Goal: Information Seeking & Learning: Check status

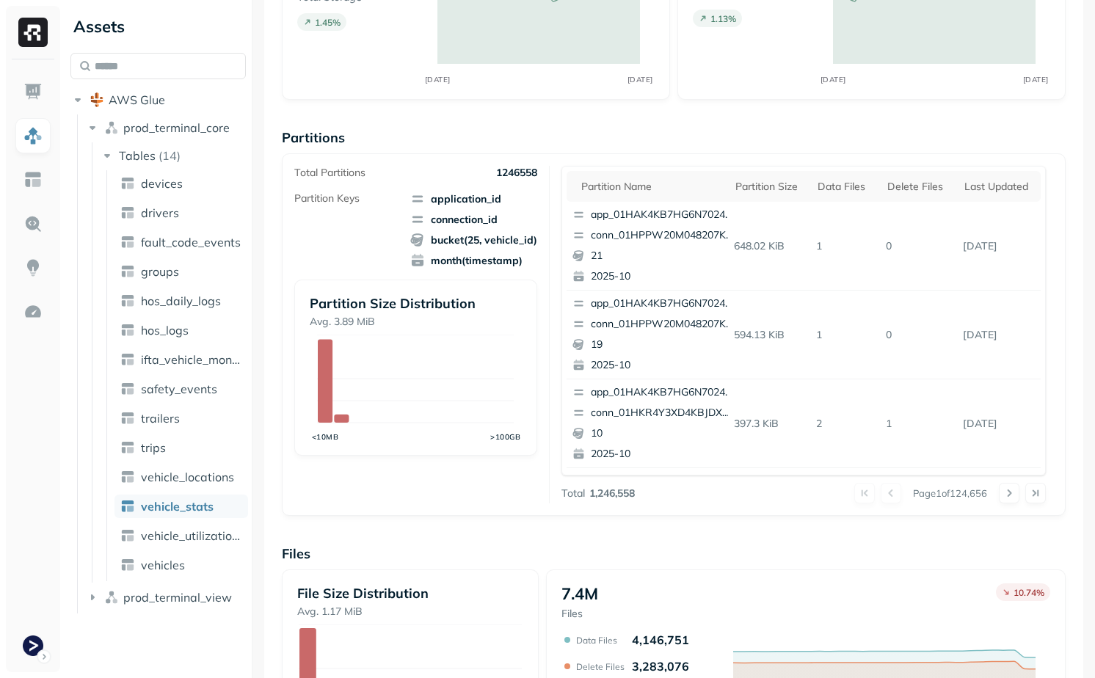
scroll to position [176, 0]
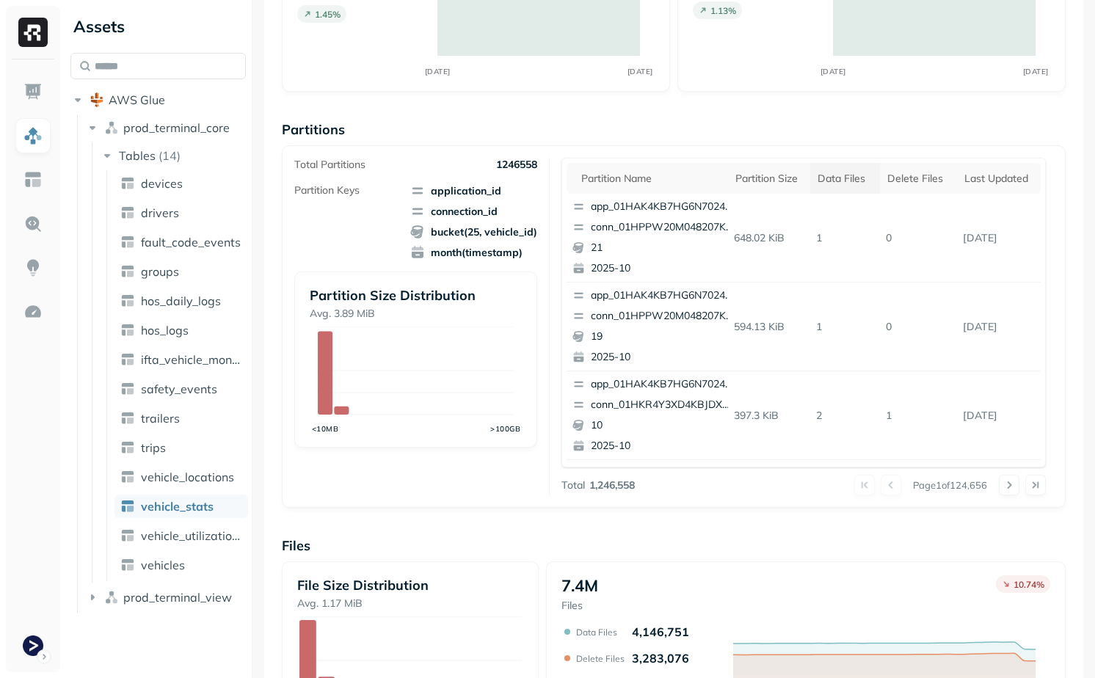
click at [842, 182] on div "Data Files" at bounding box center [844, 179] width 55 height 14
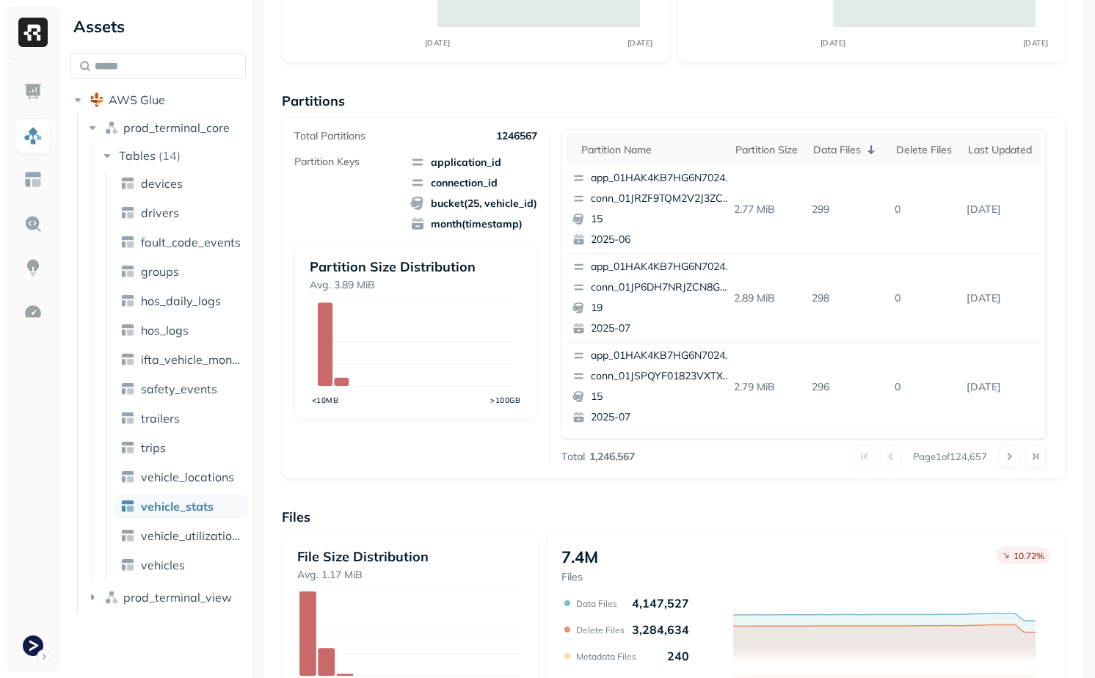
scroll to position [252, 0]
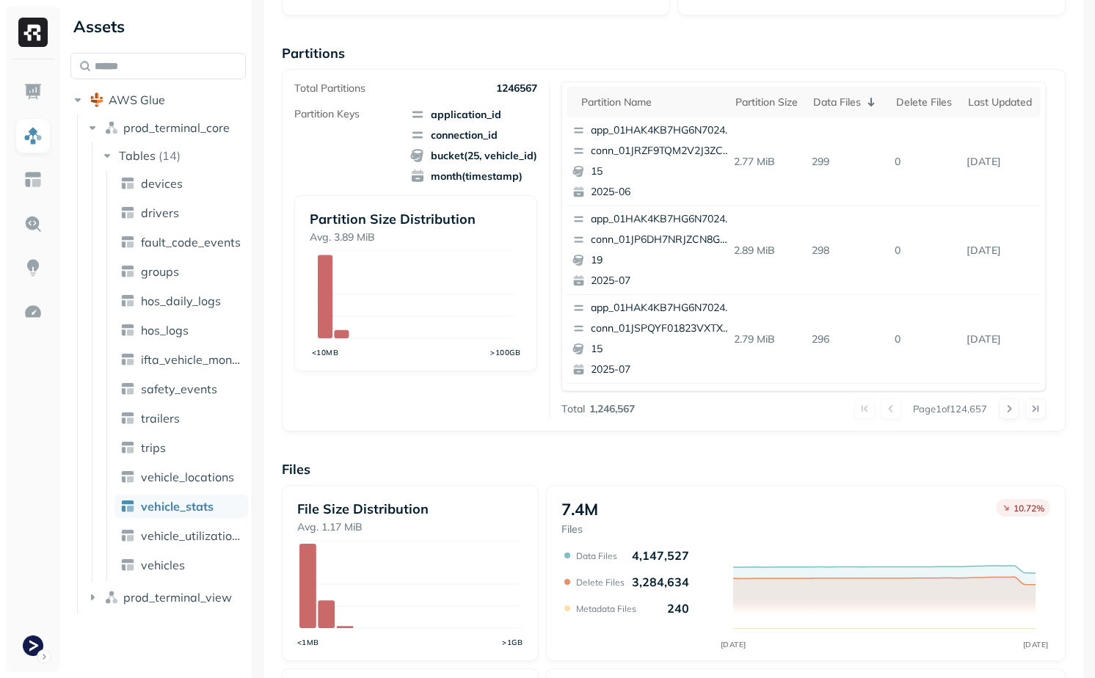
click at [188, 490] on ul "devices drivers fault_code_events groups hos_daily_logs hos_logs ifta_vehicle_m…" at bounding box center [177, 375] width 142 height 411
click at [188, 474] on span "vehicle_locations" at bounding box center [187, 477] width 93 height 15
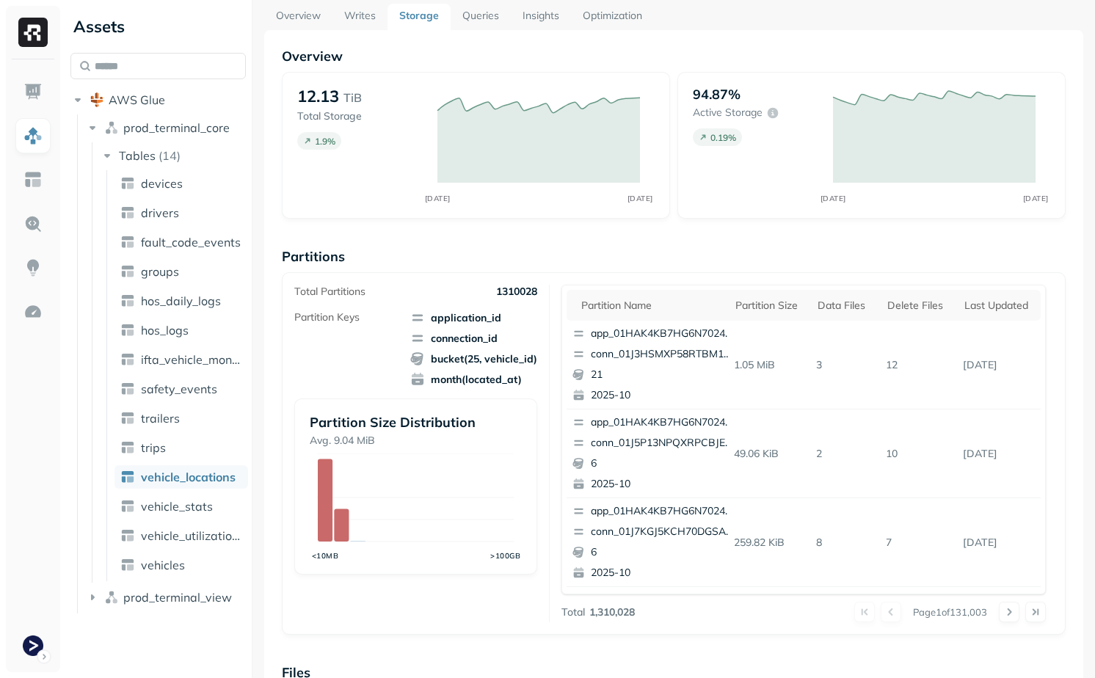
scroll to position [444, 0]
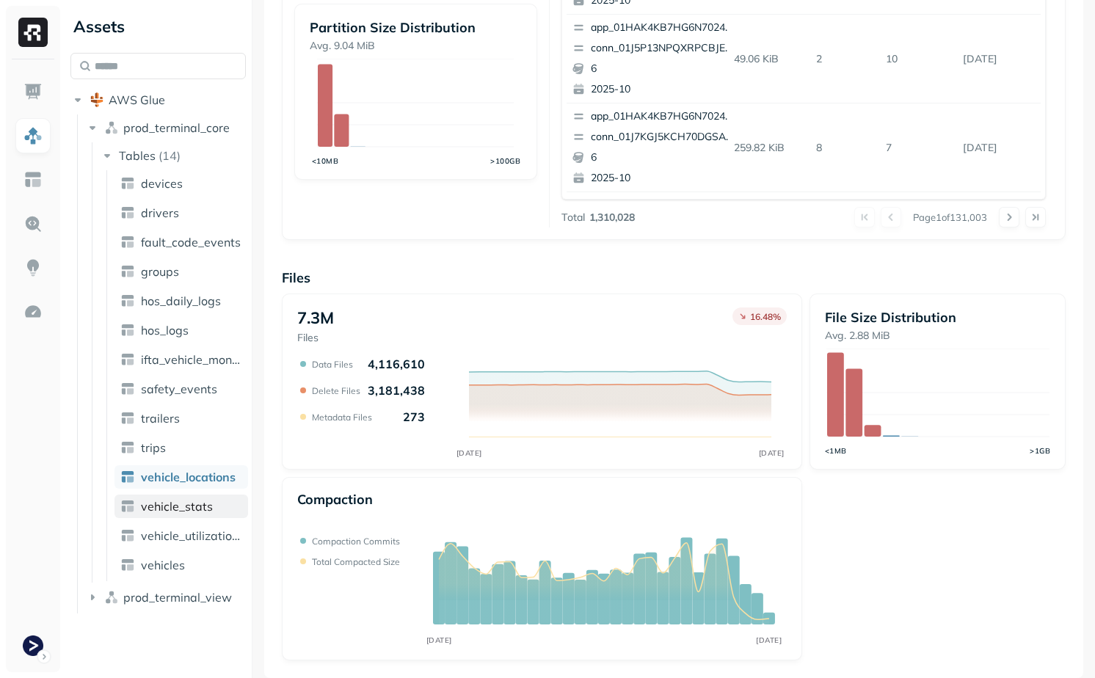
click at [203, 508] on span "vehicle_stats" at bounding box center [177, 506] width 72 height 15
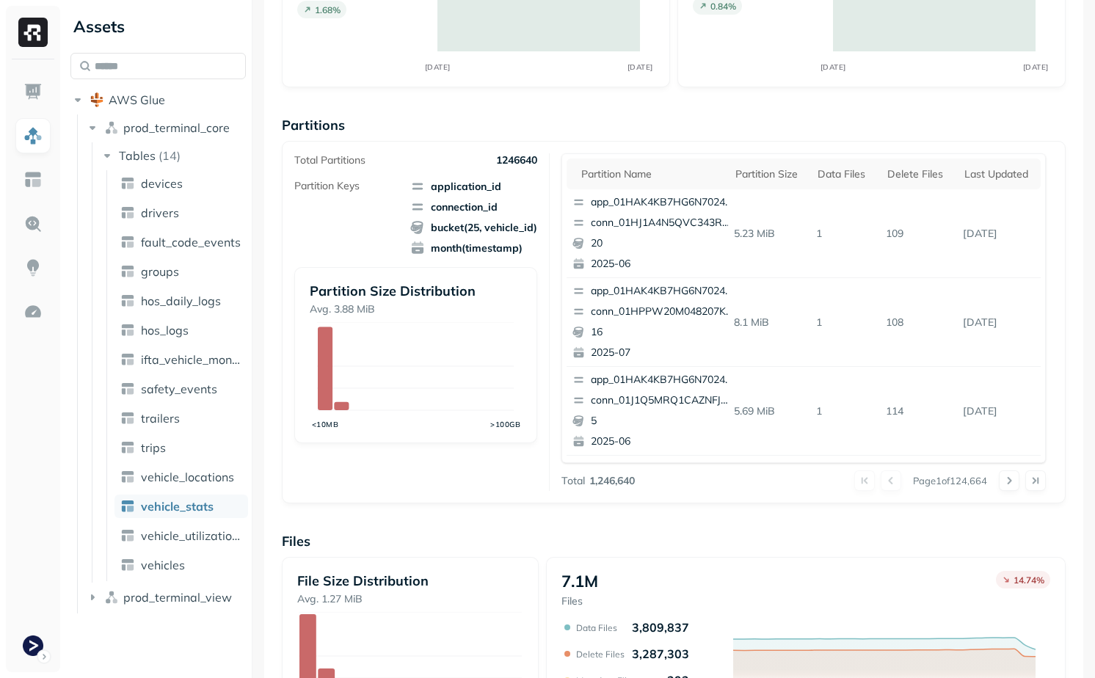
scroll to position [164, 0]
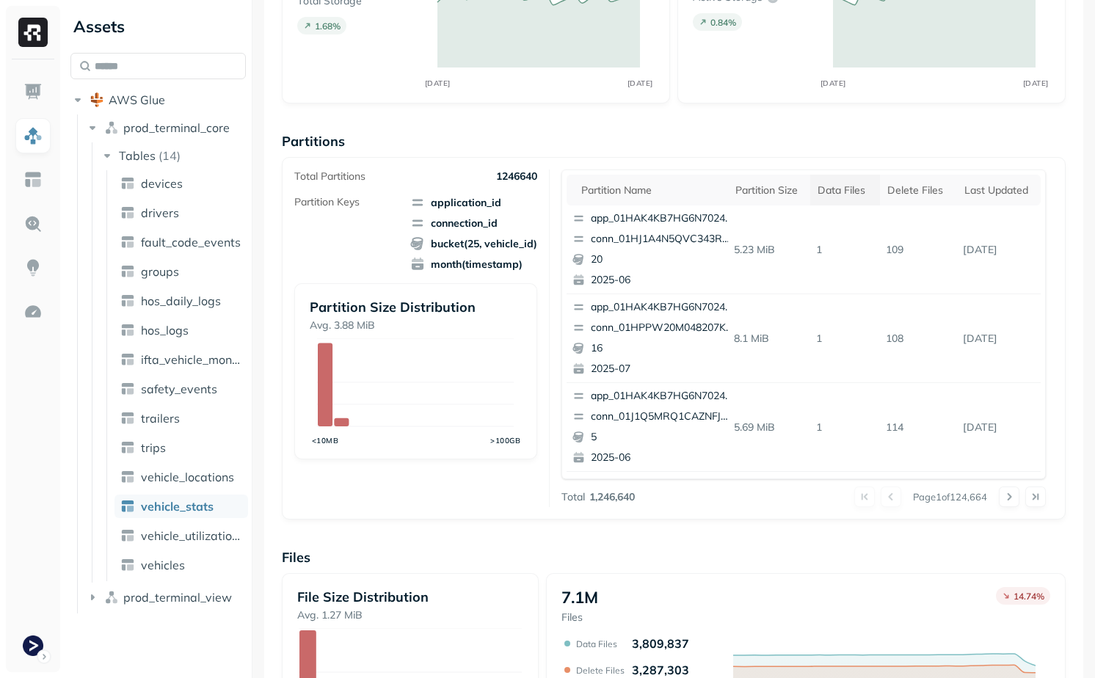
click at [849, 204] on th "Data Files" at bounding box center [845, 190] width 70 height 31
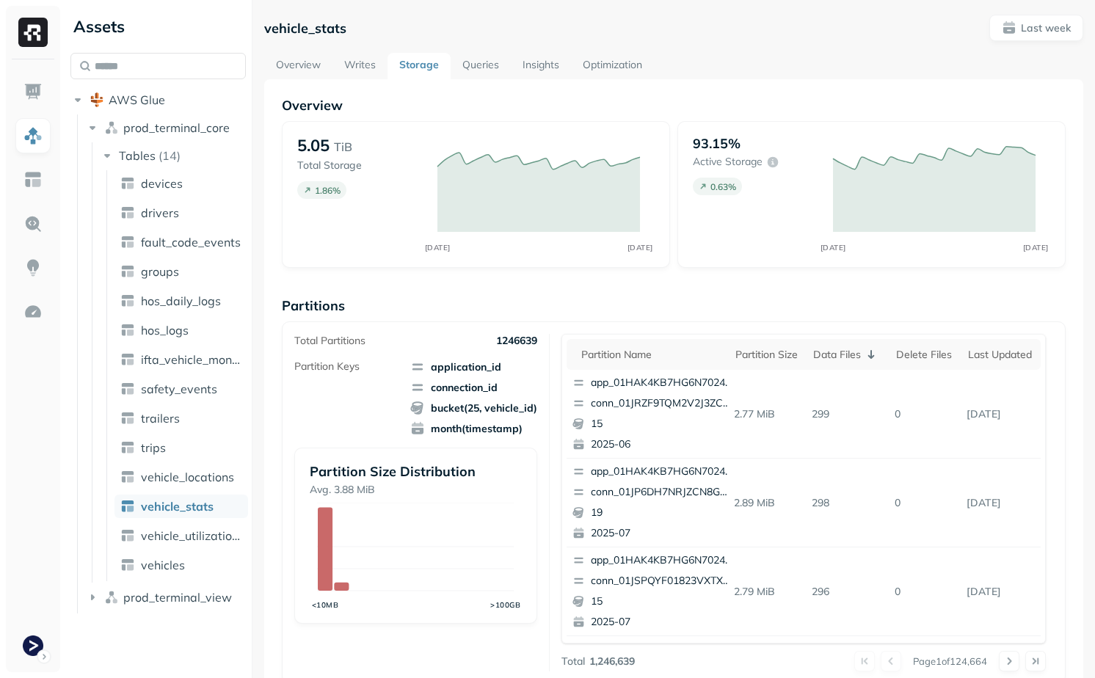
scroll to position [444, 0]
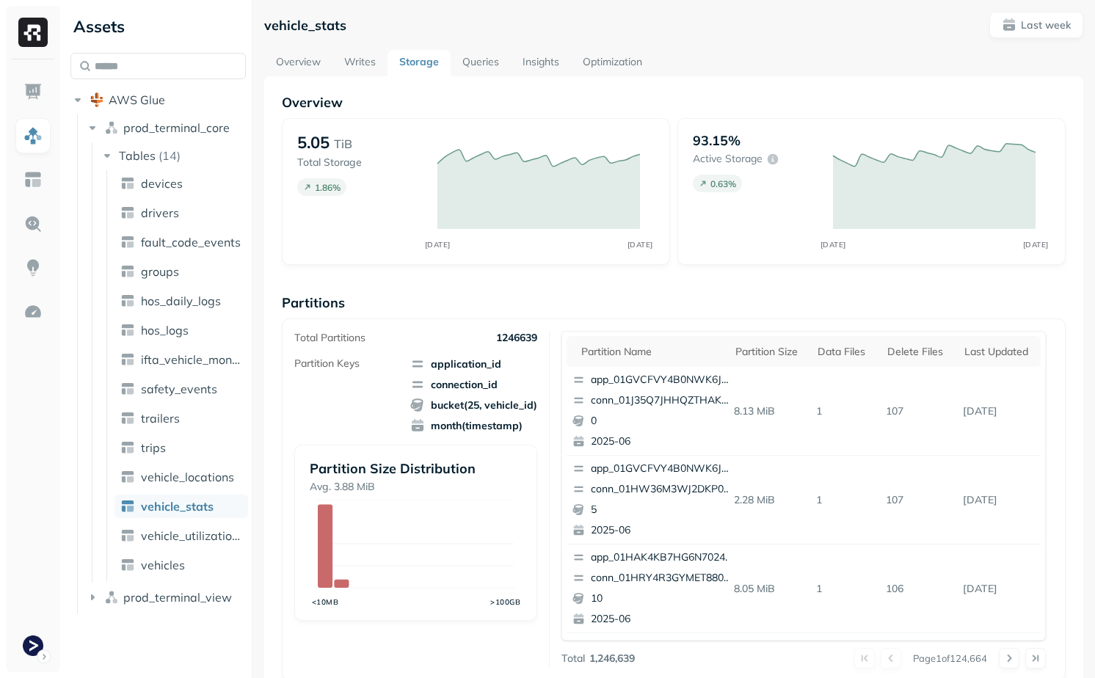
scroll to position [444, 0]
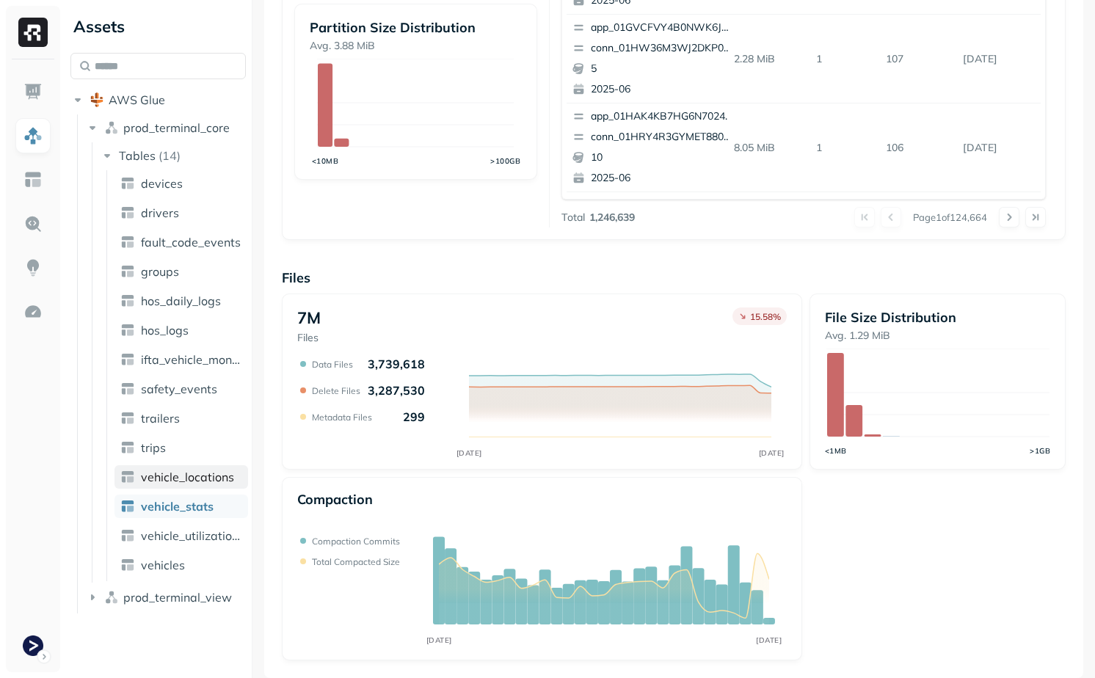
click at [175, 472] on span "vehicle_locations" at bounding box center [187, 477] width 93 height 15
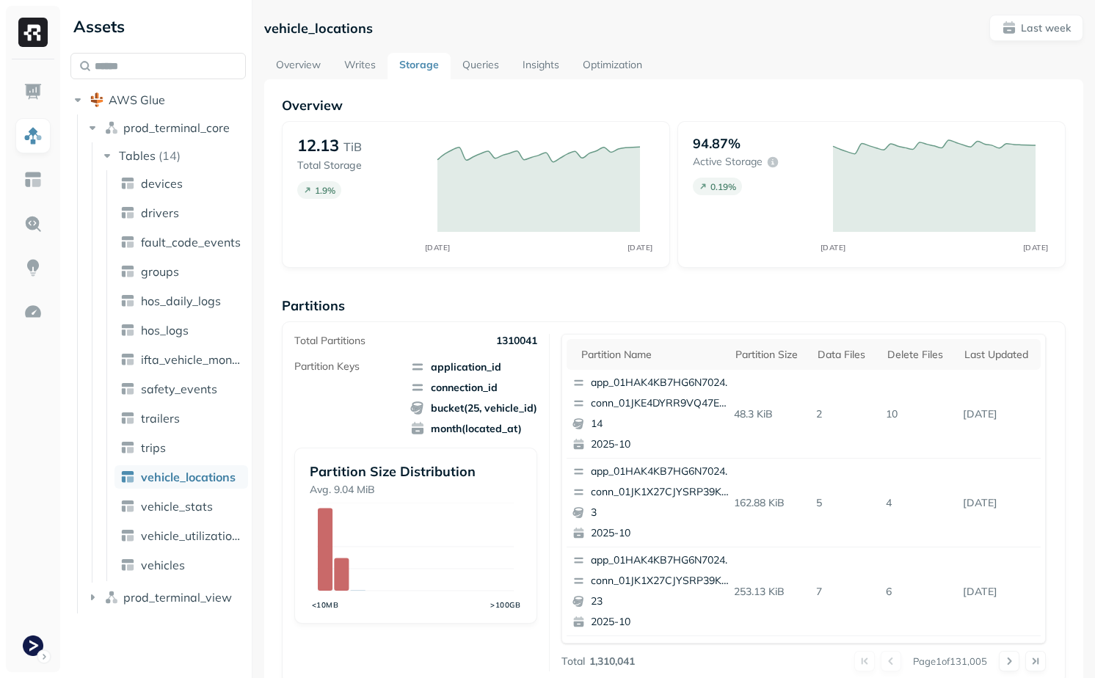
click at [313, 59] on link "Overview" at bounding box center [298, 66] width 68 height 26
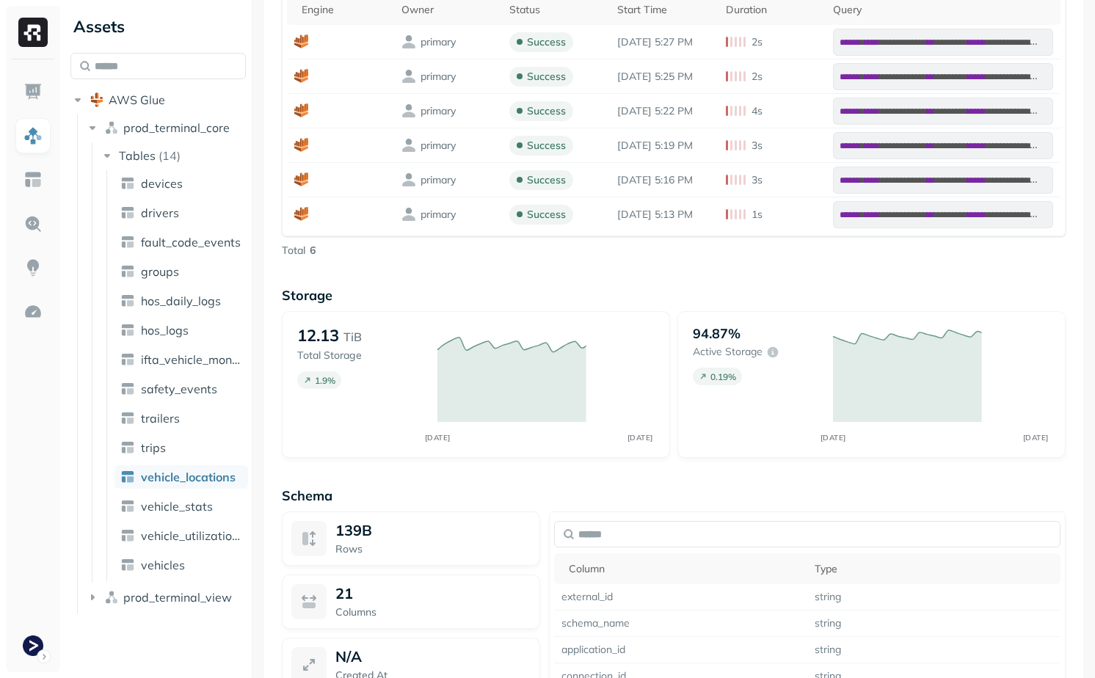
scroll to position [1246, 0]
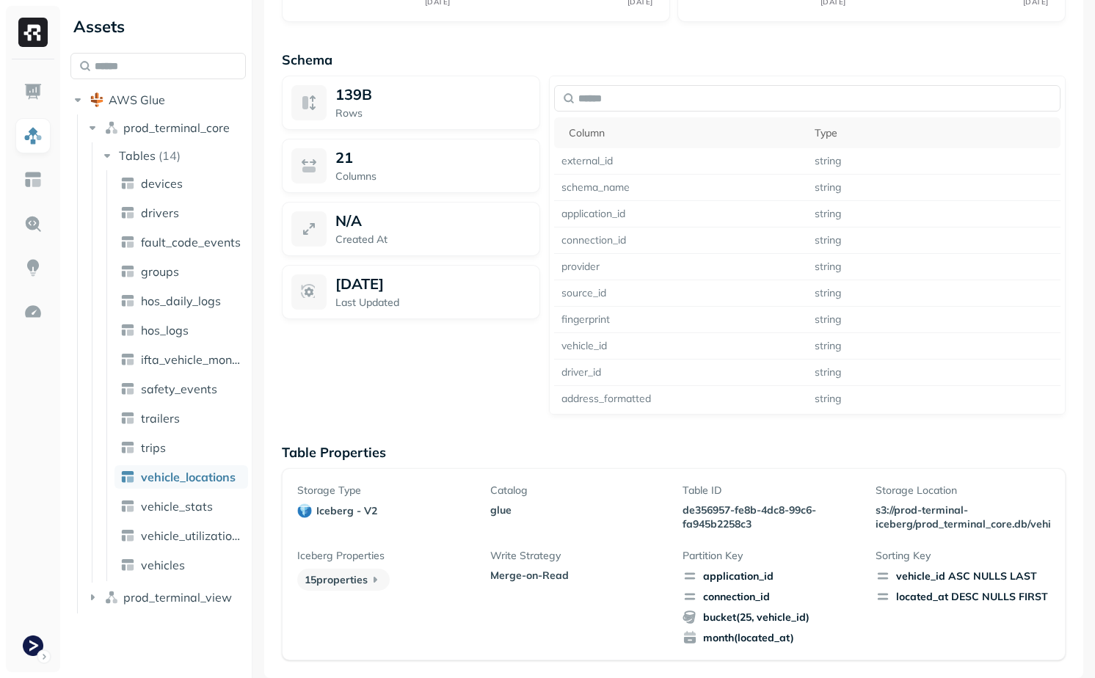
click at [703, 514] on p "de356957-fe8b-4dc8-99c6-fa945b2258c3" at bounding box center [769, 517] width 175 height 28
drag, startPoint x: 703, startPoint y: 514, endPoint x: 734, endPoint y: 525, distance: 32.5
click at [734, 525] on p "de356957-fe8b-4dc8-99c6-fa945b2258c3" at bounding box center [769, 517] width 175 height 28
copy p "de356957-fe8b-4dc8-99c6-fa945b2258c3"
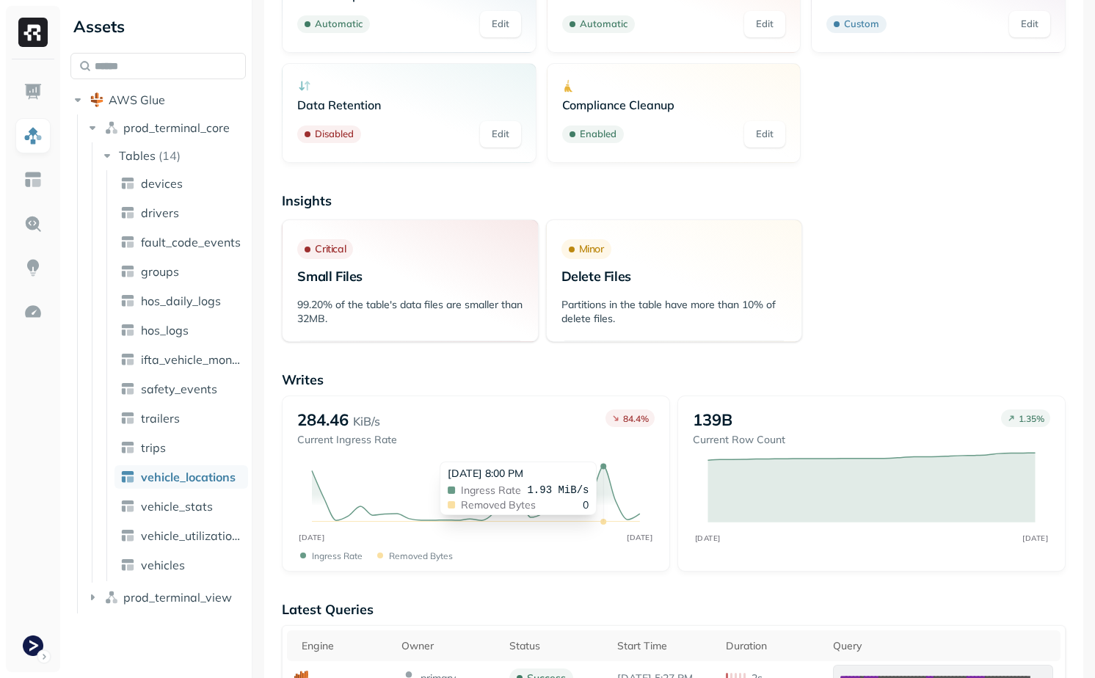
scroll to position [0, 0]
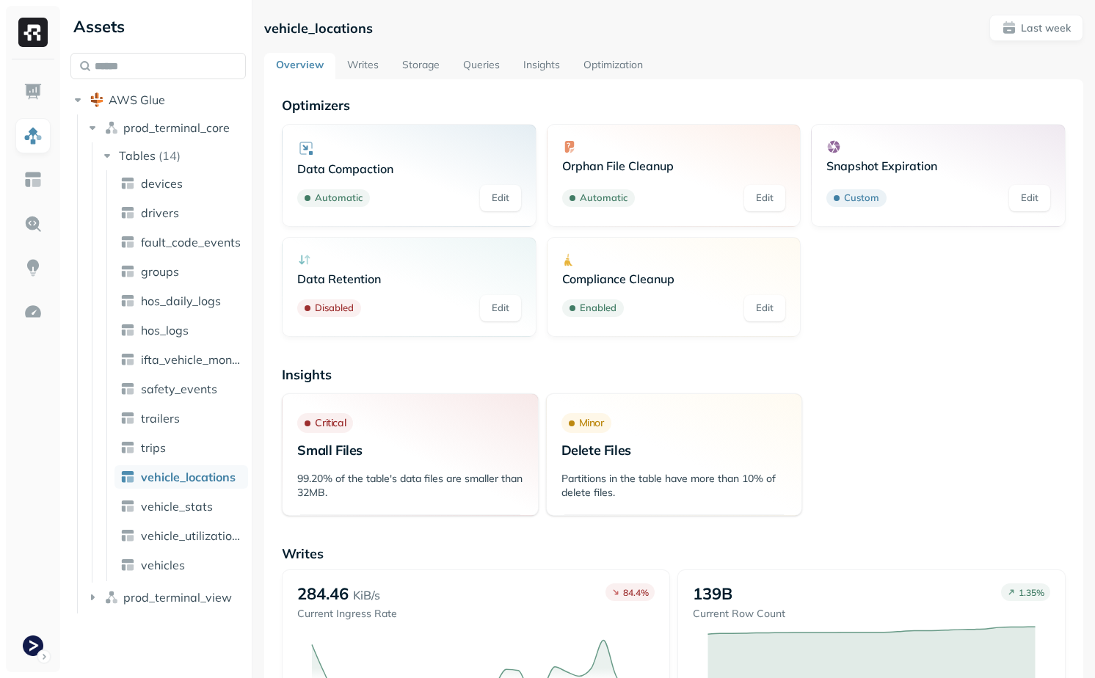
click at [361, 64] on link "Writes" at bounding box center [362, 66] width 55 height 26
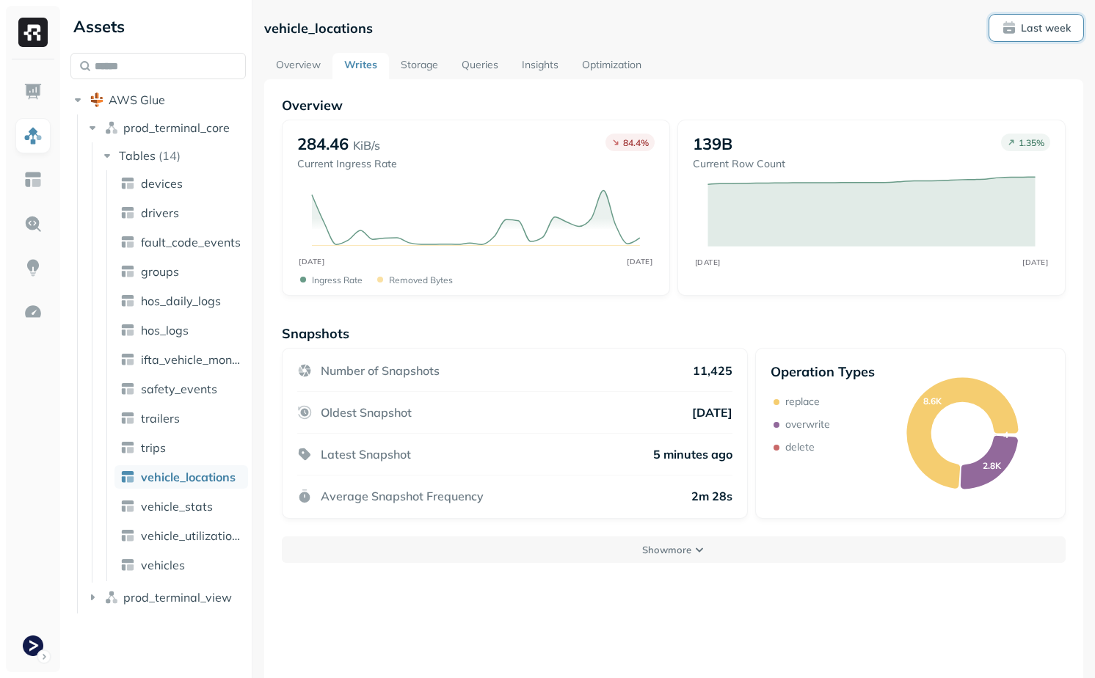
click at [1011, 26] on span "Last week" at bounding box center [1036, 28] width 69 height 15
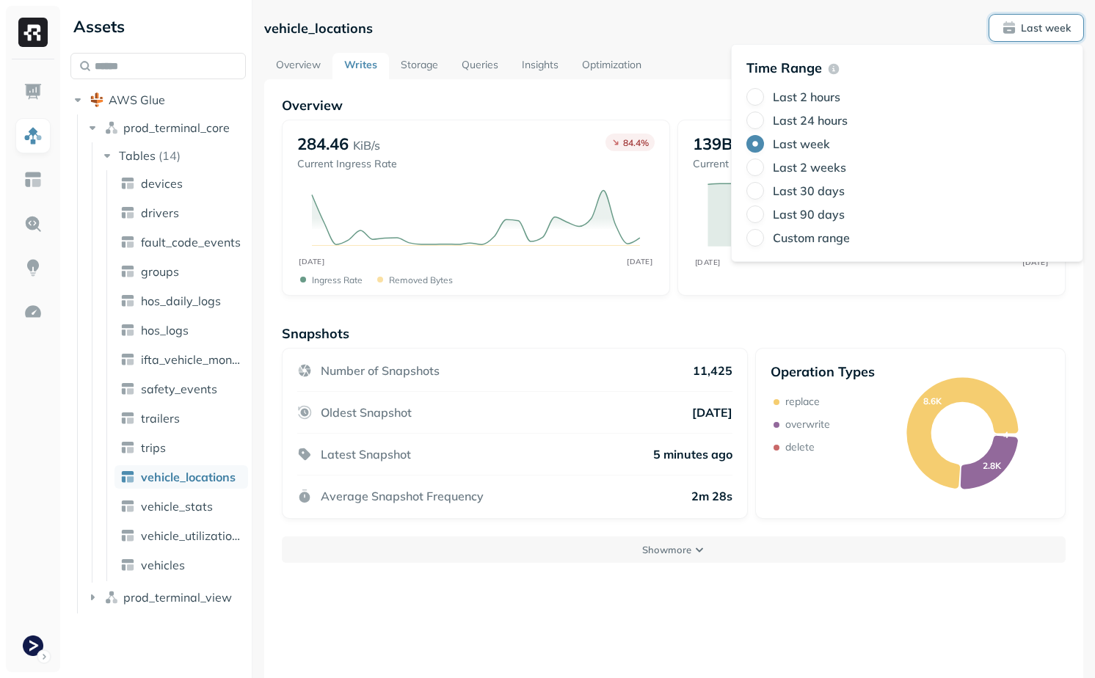
click at [801, 122] on label "Last 24 hours" at bounding box center [810, 120] width 75 height 15
click at [764, 122] on button "Last 24 hours" at bounding box center [755, 121] width 18 height 18
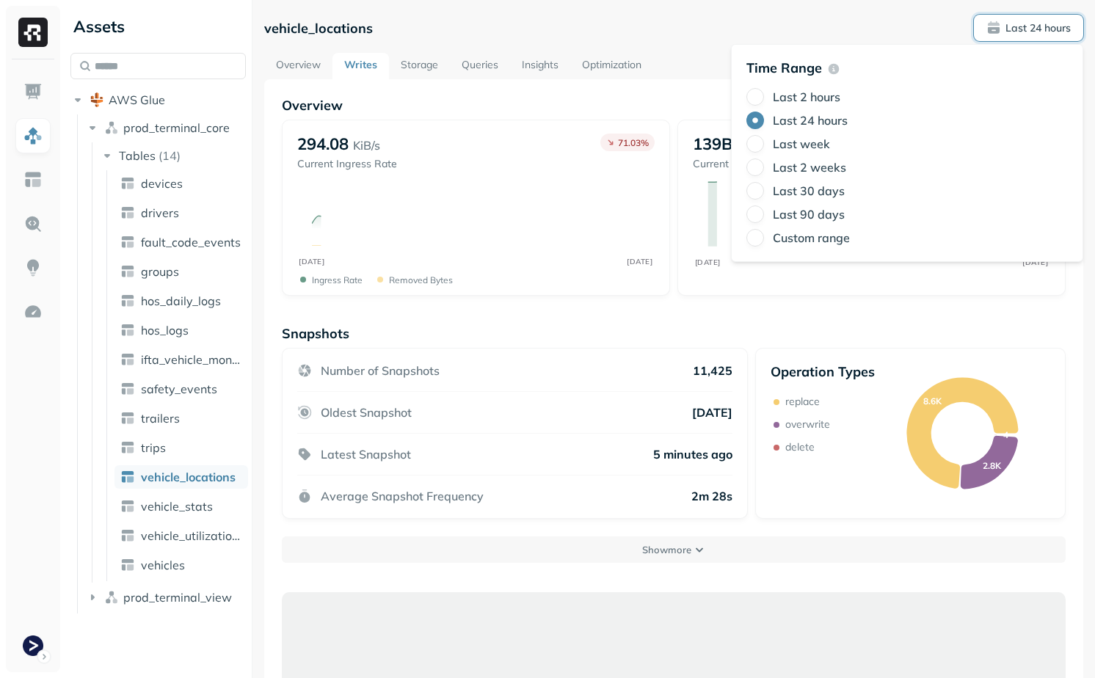
click at [657, 29] on div "vehicle_locations Last 24 hours" at bounding box center [673, 28] width 819 height 26
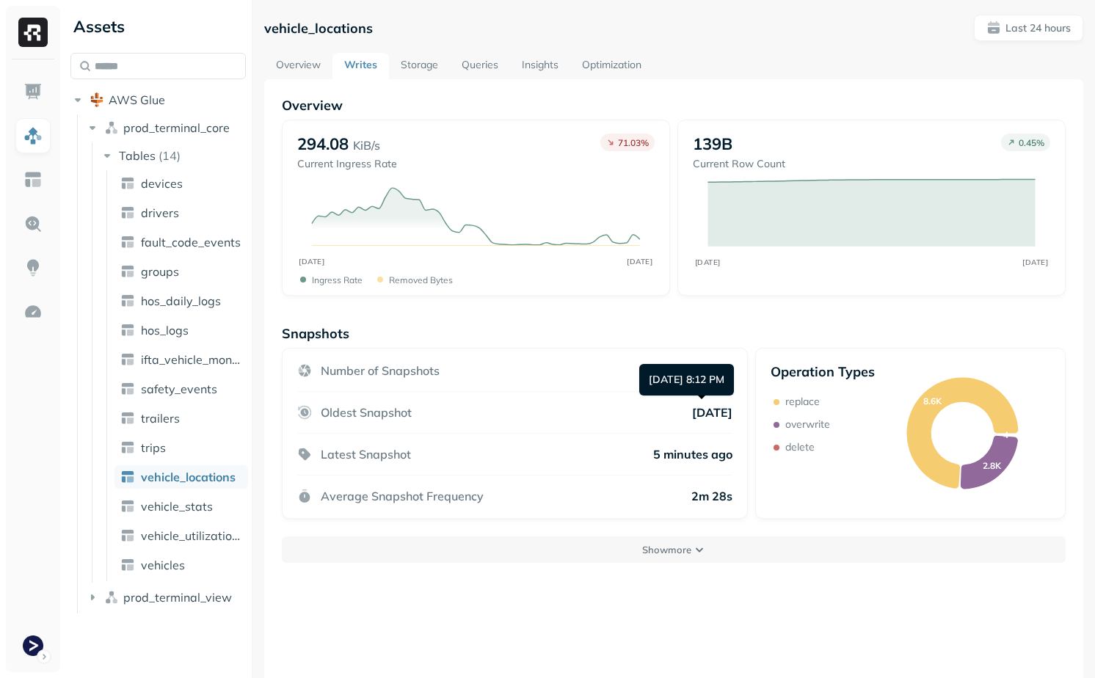
scroll to position [79, 0]
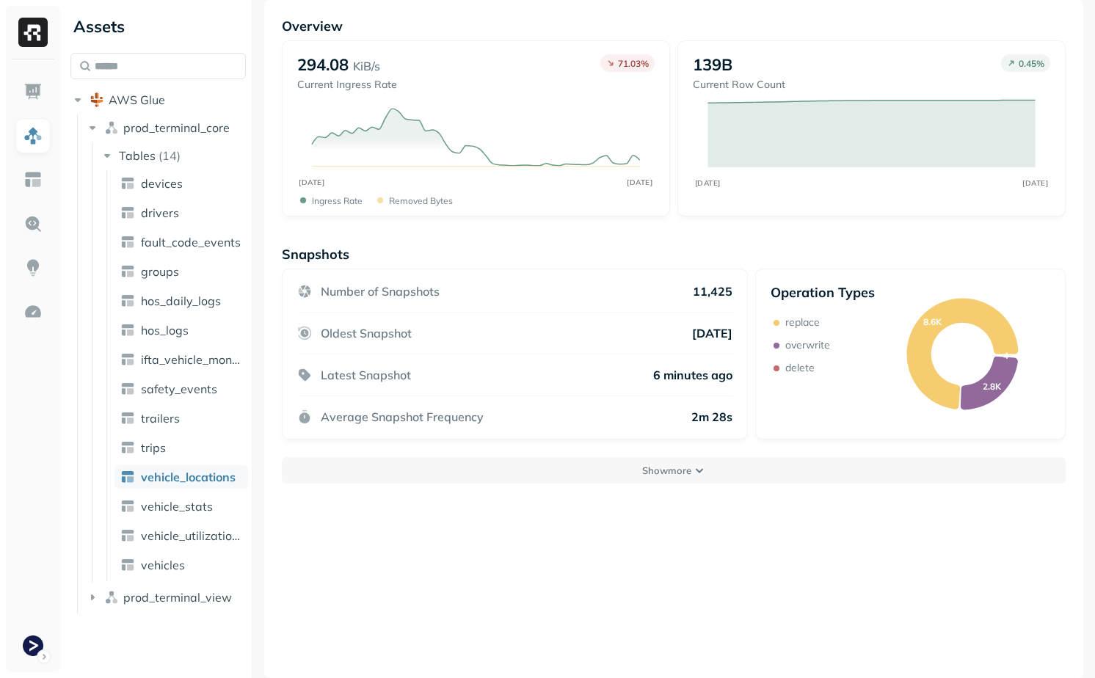
click at [597, 454] on div "Snapshots Number of Snapshots 11,425 Oldest Snapshot 4 days ago Latest Snapshot…" at bounding box center [674, 365] width 784 height 238
click at [603, 475] on button "Show more" at bounding box center [674, 470] width 784 height 26
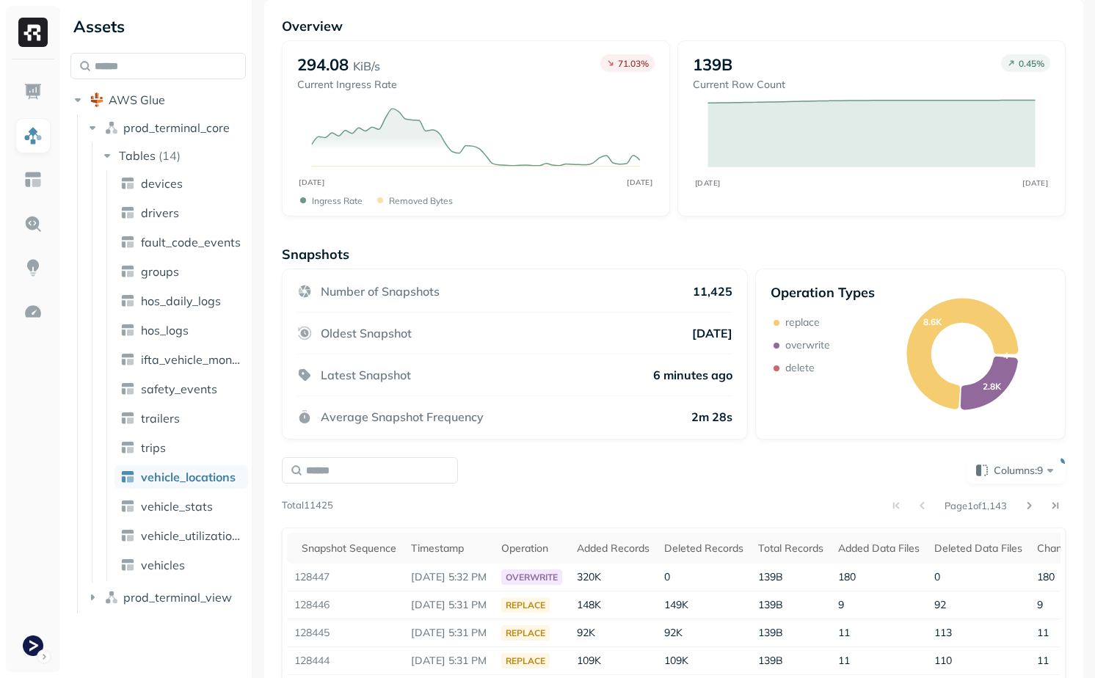
scroll to position [302, 0]
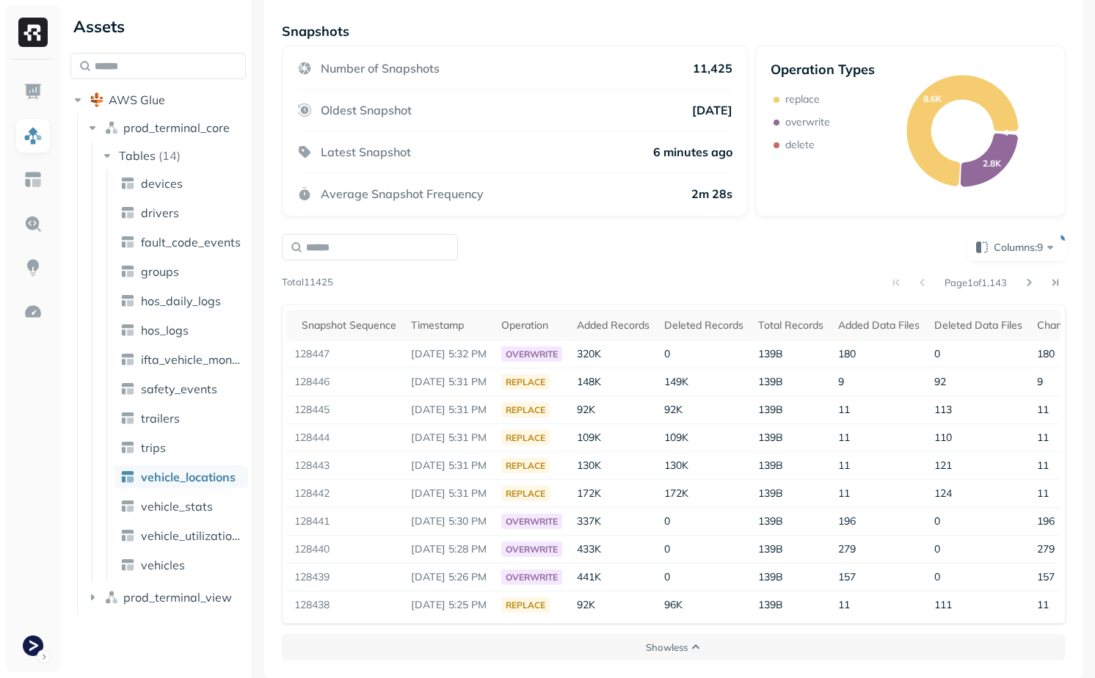
click at [628, 268] on div "Columns: 9 Page 1 of 1,143 Total 11425 Snapshot Sequence Timestamp Operation Ad…" at bounding box center [674, 429] width 784 height 390
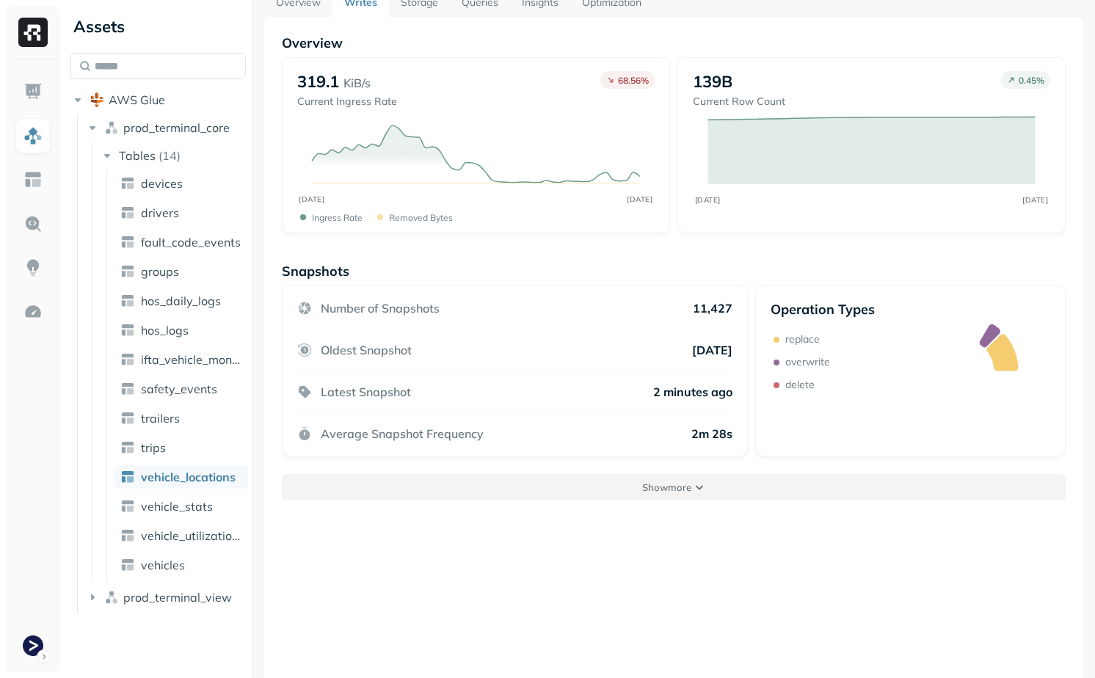
click at [690, 492] on p "Show more" at bounding box center [666, 488] width 49 height 14
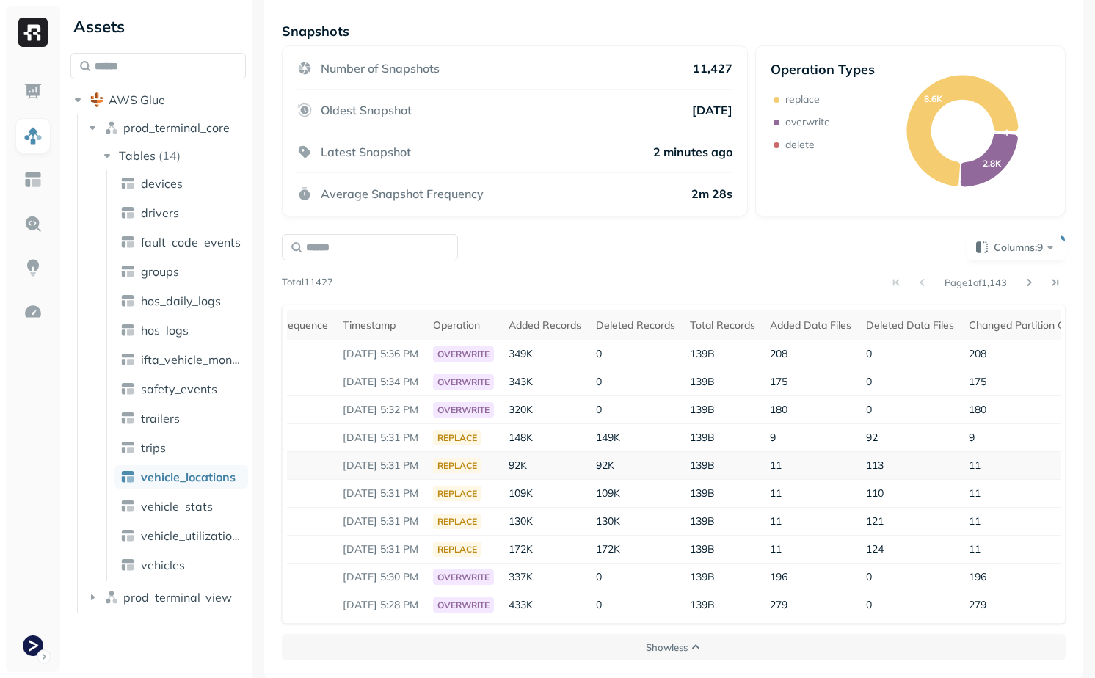
scroll to position [0, 125]
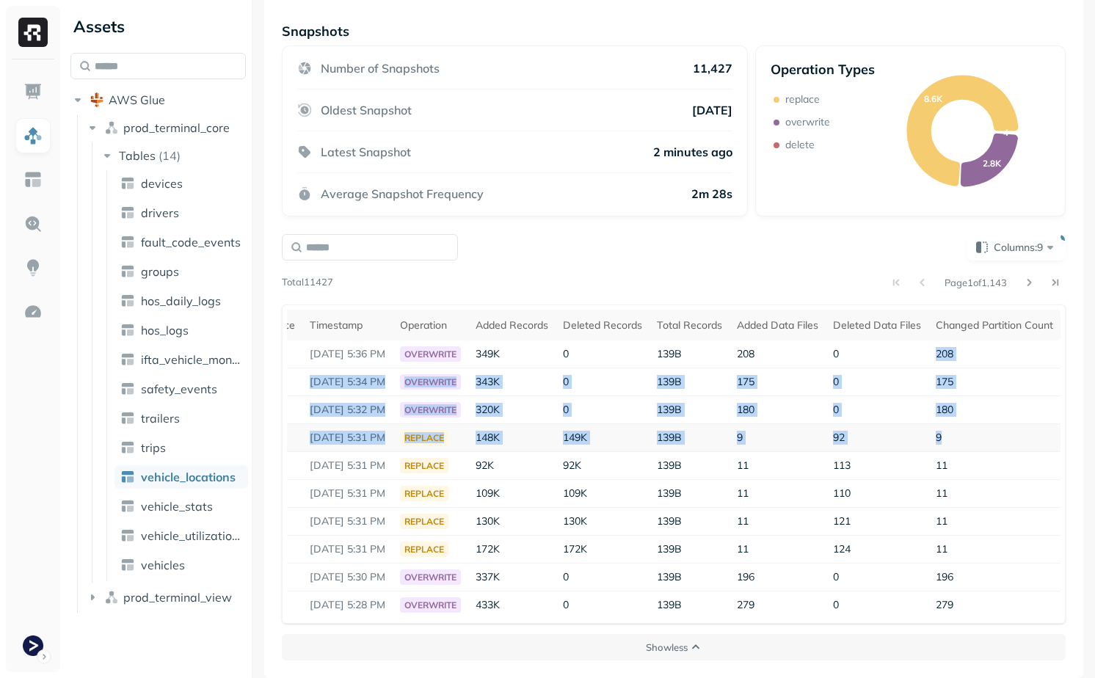
drag, startPoint x: 933, startPoint y: 356, endPoint x: 994, endPoint y: 440, distance: 103.9
click at [994, 440] on tbody "128449 Oct 2, 2025 5:36 PM overwrite 349K 0 139B 208 0 208 128448 Oct 2, 2025 5…" at bounding box center [623, 479] width 875 height 278
click at [994, 440] on td "9" at bounding box center [994, 438] width 132 height 28
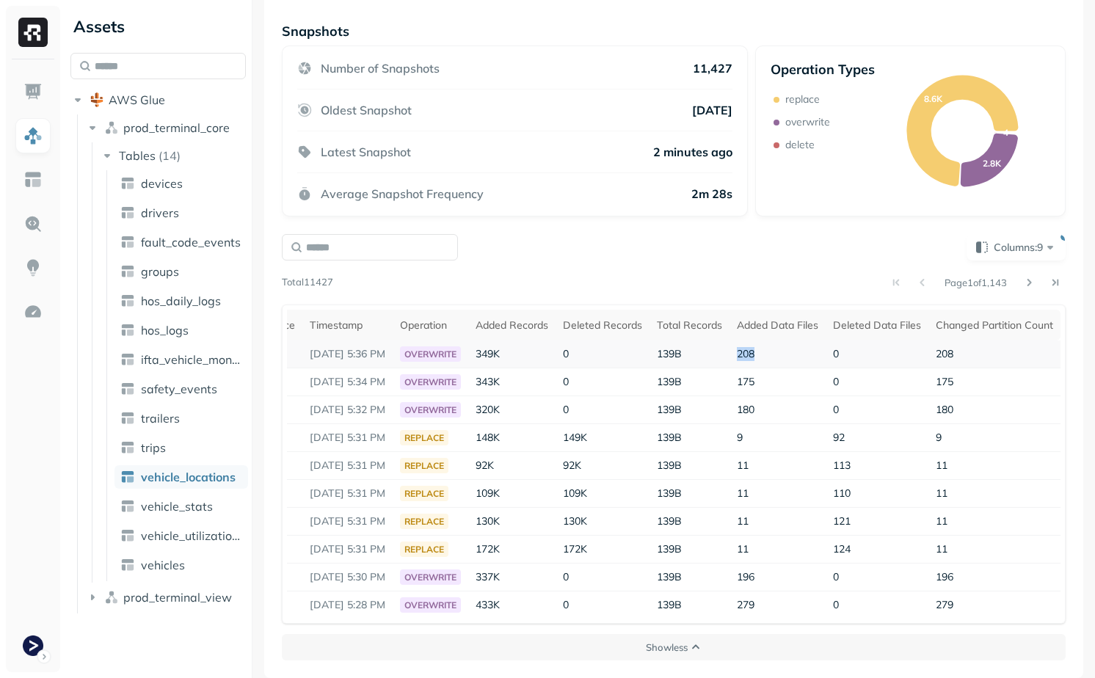
drag, startPoint x: 732, startPoint y: 355, endPoint x: 765, endPoint y: 355, distance: 33.8
click at [765, 355] on td "208" at bounding box center [777, 354] width 96 height 28
click at [734, 352] on td "208" at bounding box center [777, 354] width 96 height 28
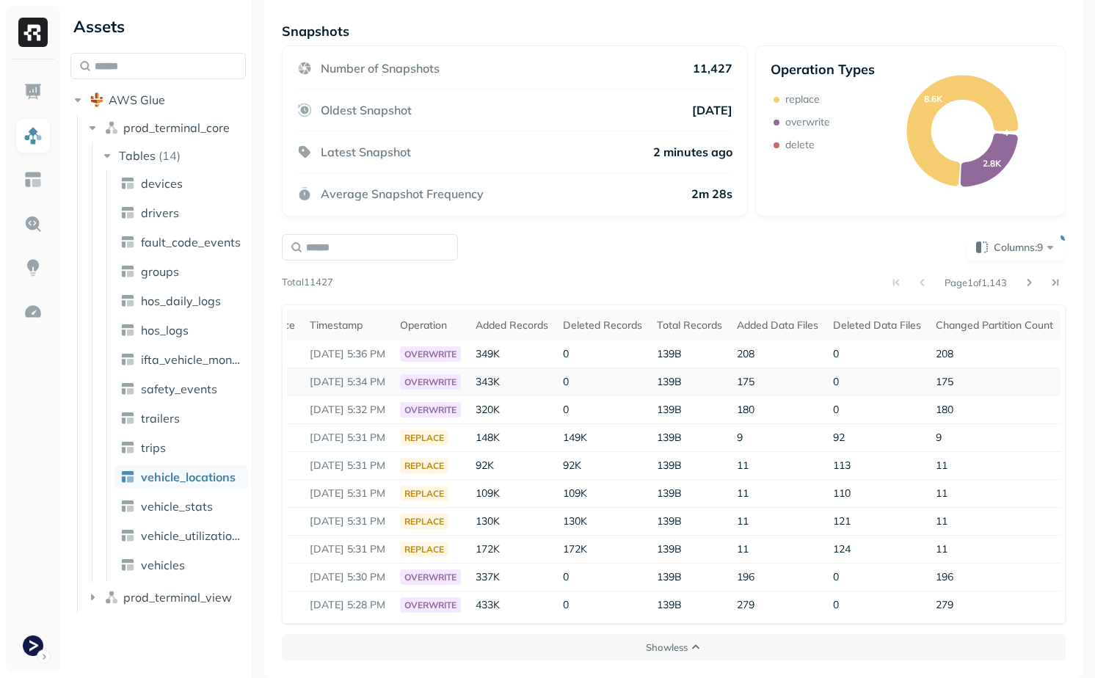
click at [741, 377] on span "175" at bounding box center [746, 381] width 18 height 13
click at [746, 408] on span "180" at bounding box center [746, 409] width 18 height 13
click at [764, 422] on td "180" at bounding box center [777, 410] width 96 height 28
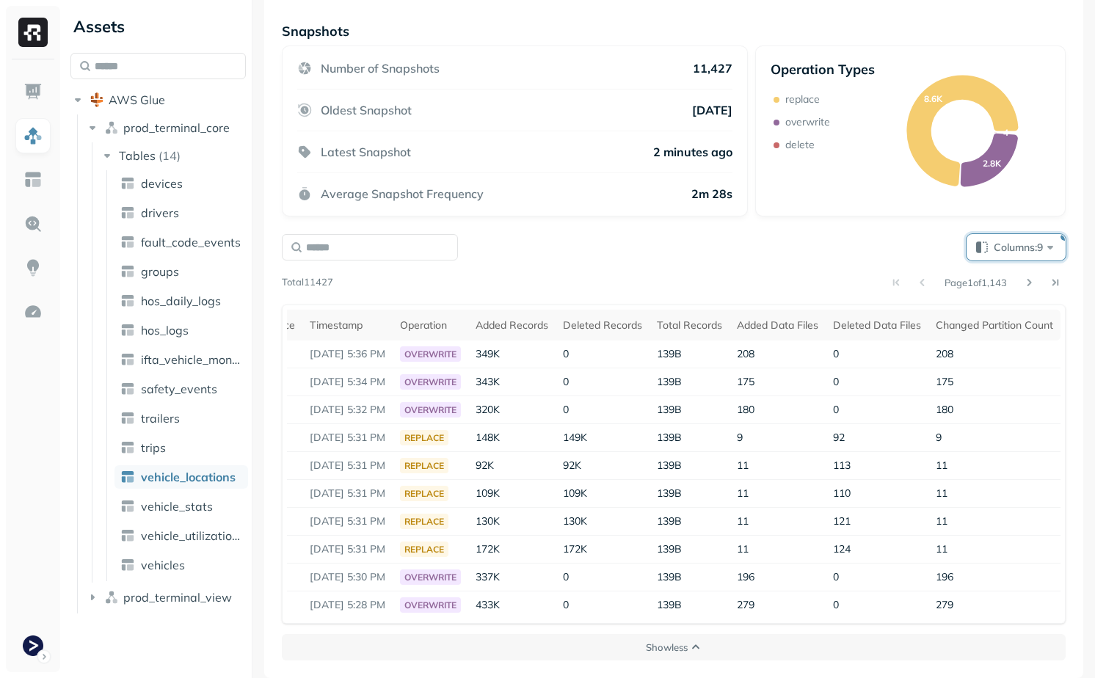
click at [1030, 255] on button "Columns: 9" at bounding box center [1015, 247] width 99 height 26
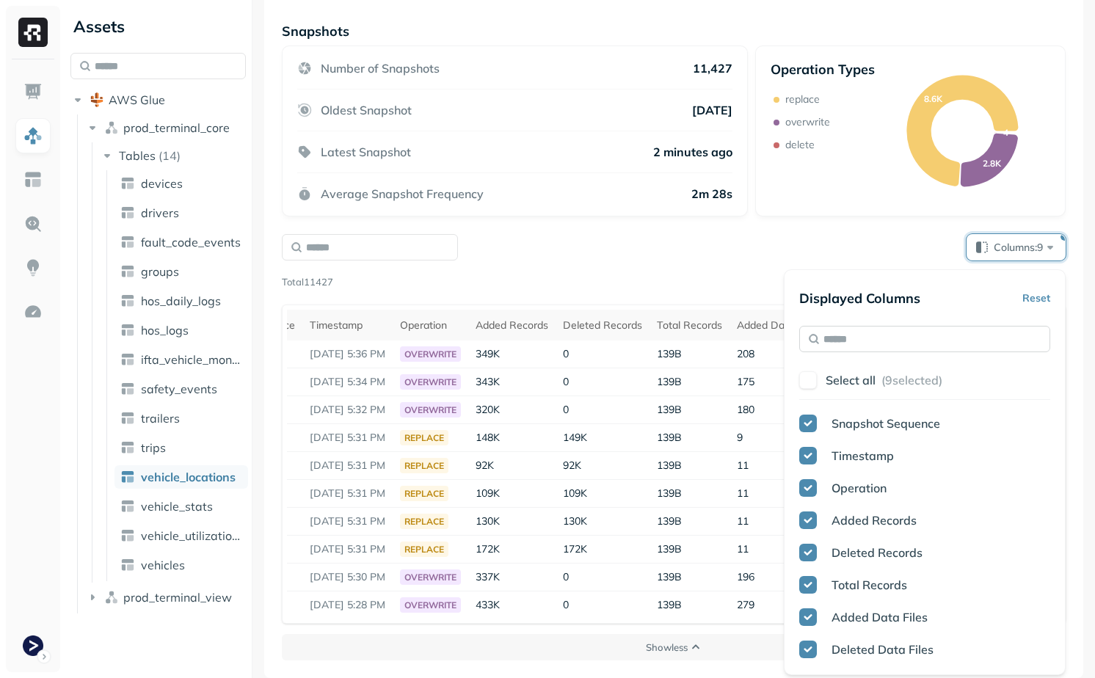
click at [944, 332] on input "text" at bounding box center [924, 339] width 251 height 26
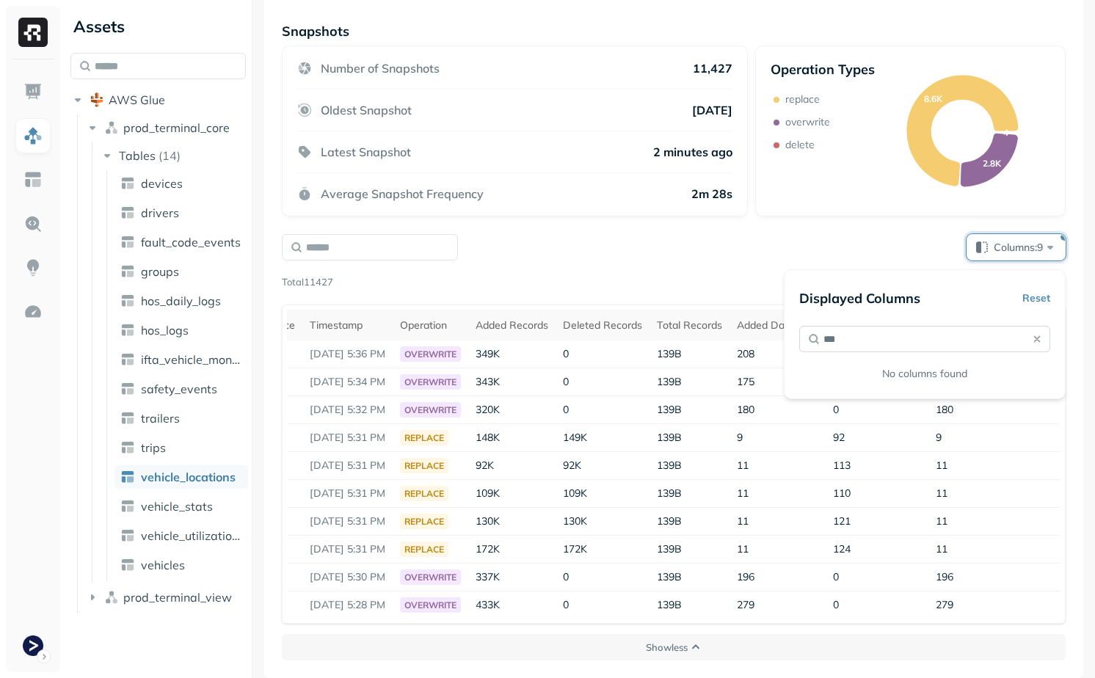
type input "**"
type input "**********"
click at [837, 419] on span "Added Delet" at bounding box center [866, 423] width 70 height 15
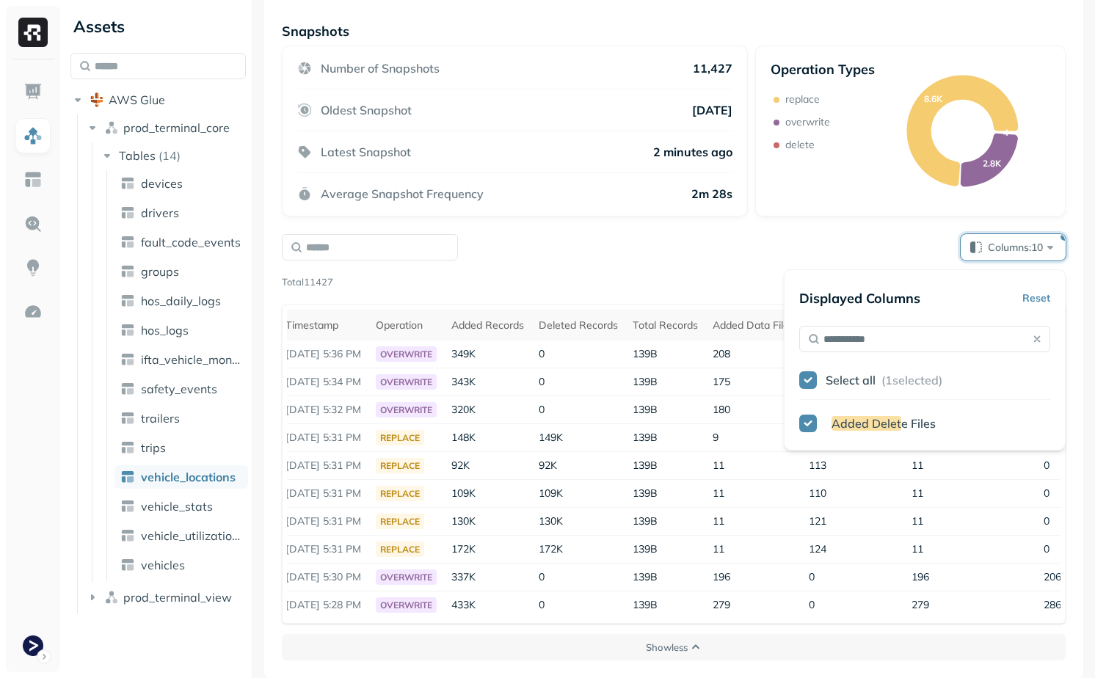
click at [751, 273] on div "Page 1 of 1,143" at bounding box center [699, 282] width 732 height 21
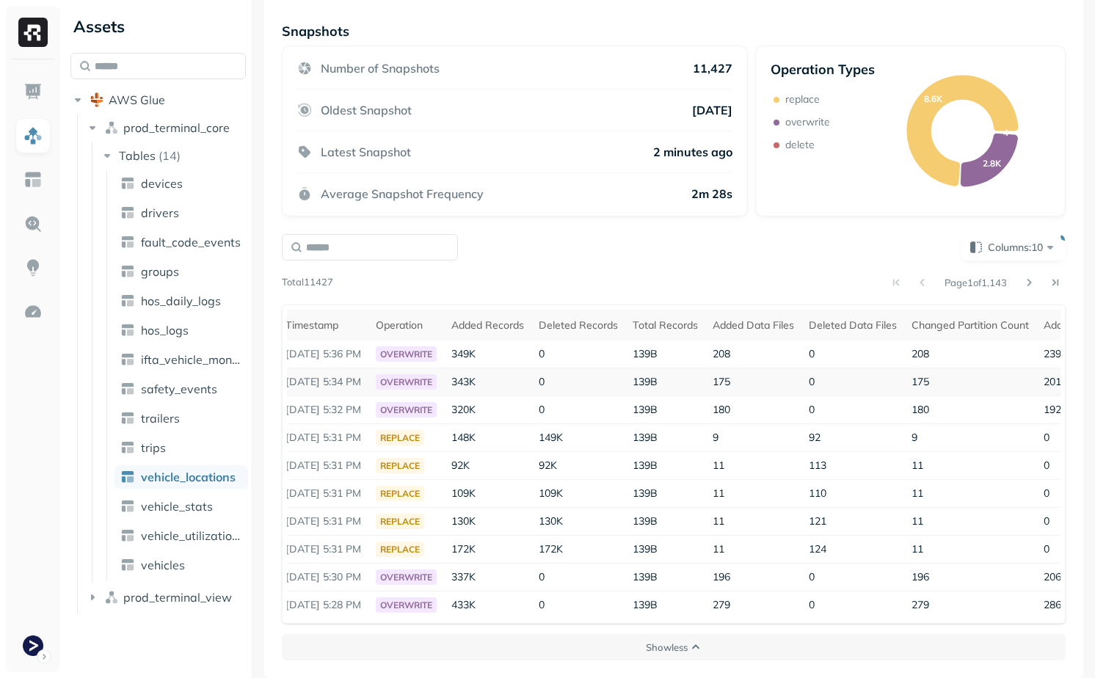
scroll to position [0, 229]
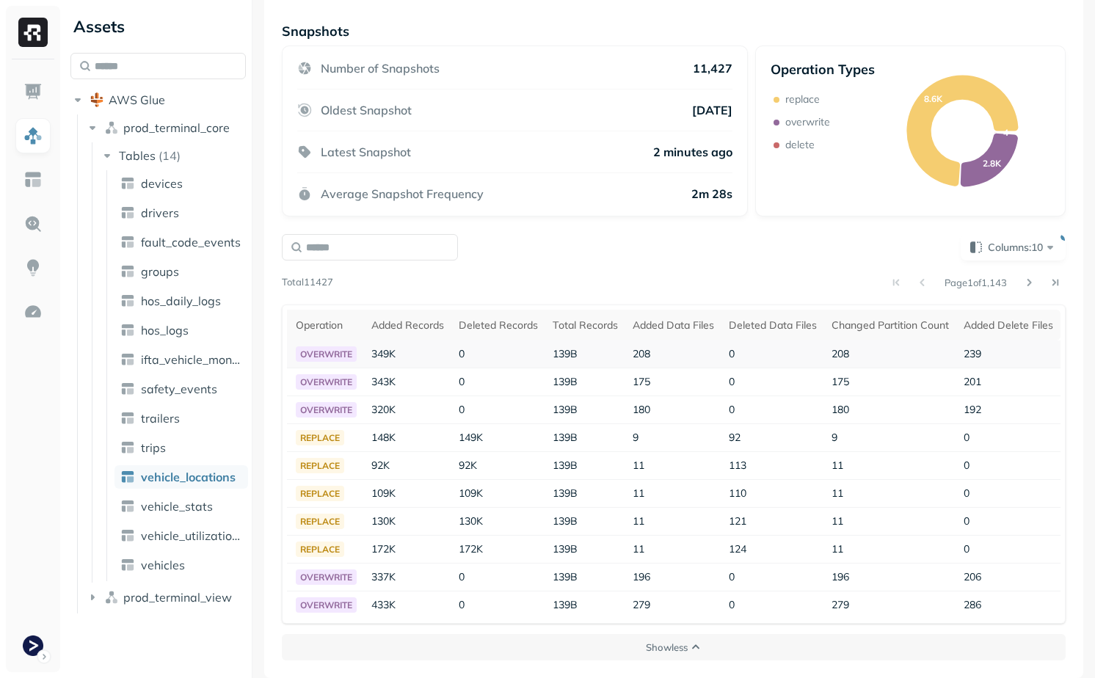
click at [977, 349] on span "239" at bounding box center [972, 353] width 18 height 13
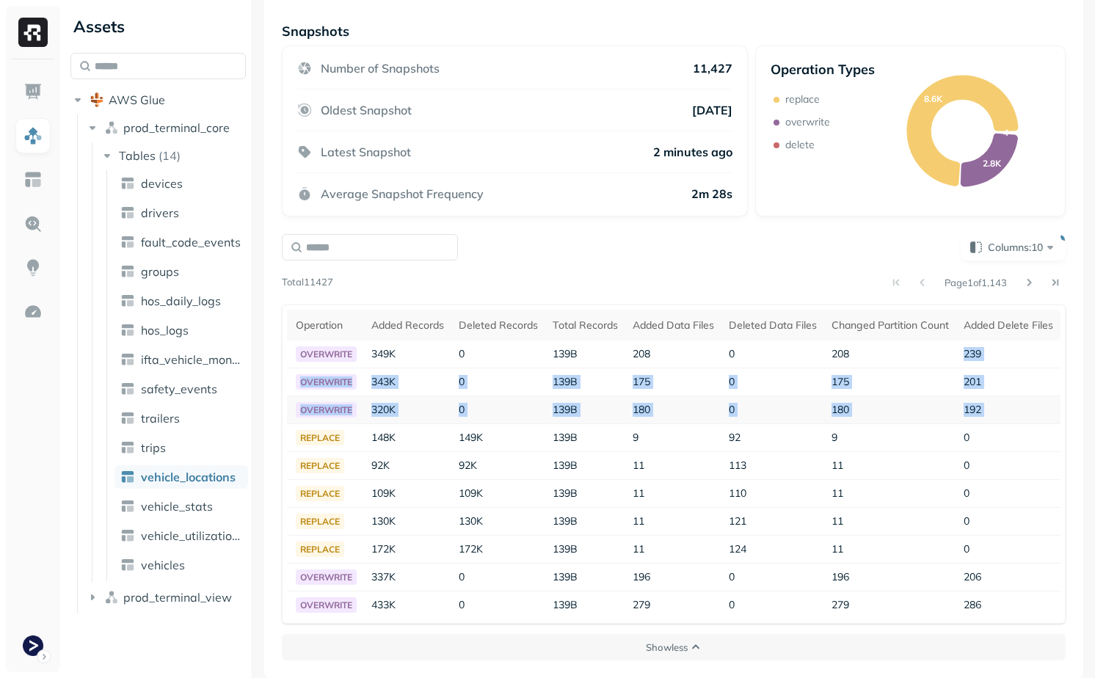
drag, startPoint x: 977, startPoint y: 349, endPoint x: 983, endPoint y: 399, distance: 50.3
click at [983, 399] on tbody "128449 Oct 2, 2025 5:36 PM overwrite 349K 0 139B 208 0 208 239 128448 Oct 2, 20…" at bounding box center [570, 479] width 979 height 278
click at [983, 399] on td "192" at bounding box center [1008, 410] width 104 height 28
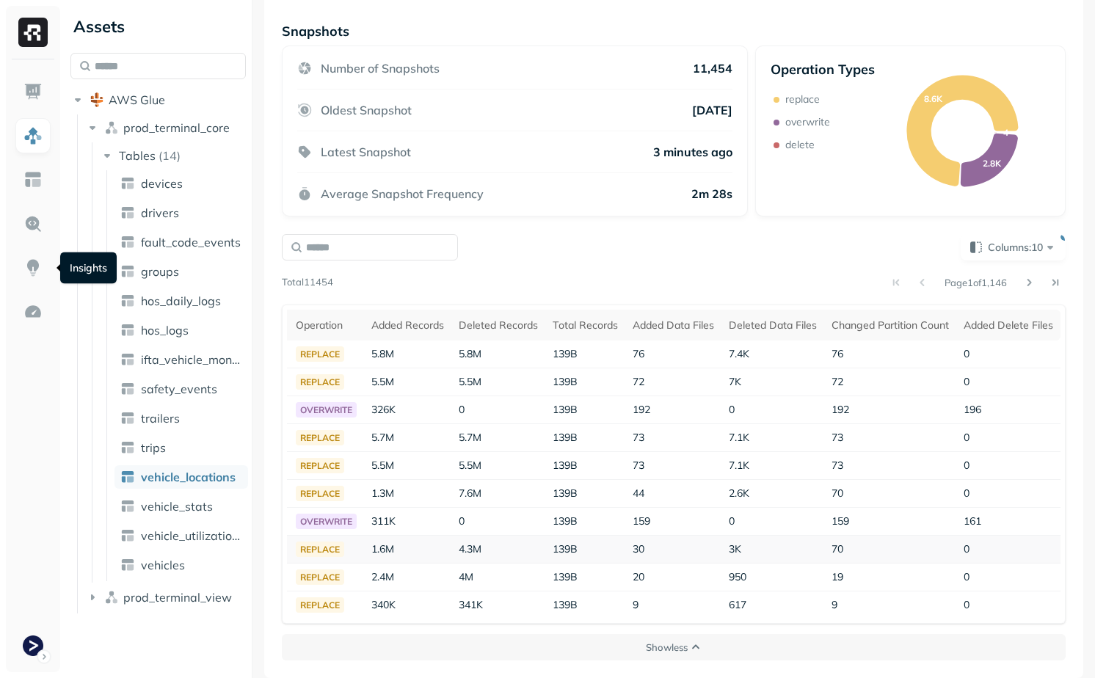
click at [837, 550] on span "70" at bounding box center [837, 548] width 12 height 13
click at [853, 564] on td "19" at bounding box center [890, 578] width 132 height 28
click at [831, 441] on span "73" at bounding box center [837, 437] width 12 height 13
click at [842, 437] on span "73" at bounding box center [837, 437] width 12 height 13
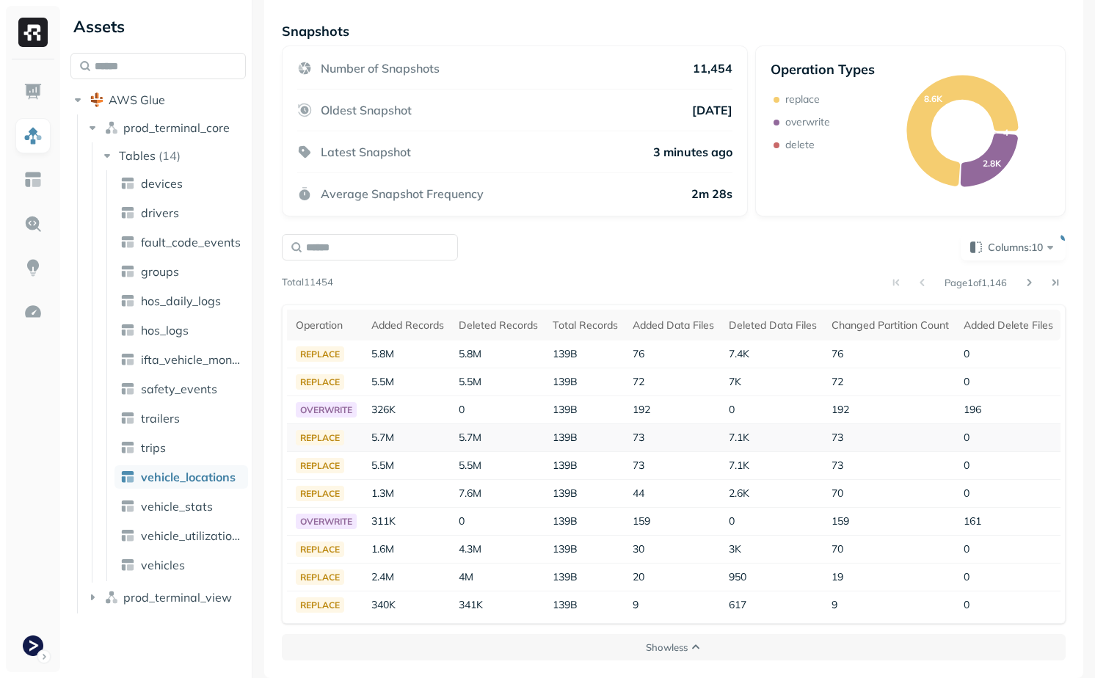
click at [842, 437] on span "73" at bounding box center [837, 437] width 12 height 13
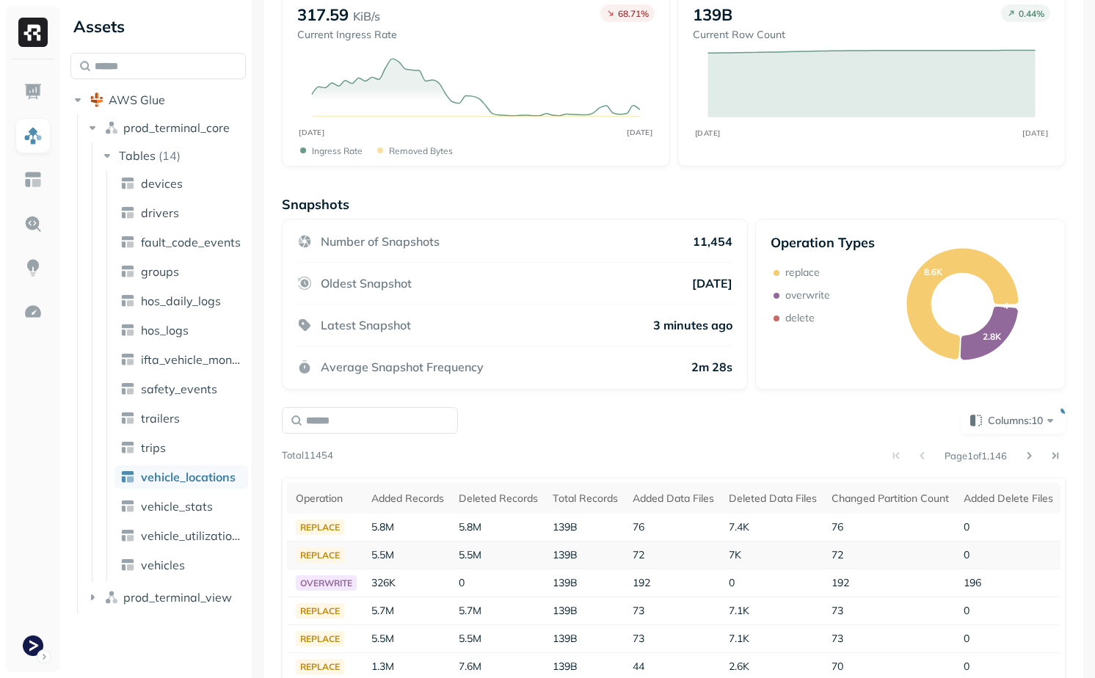
scroll to position [125, 0]
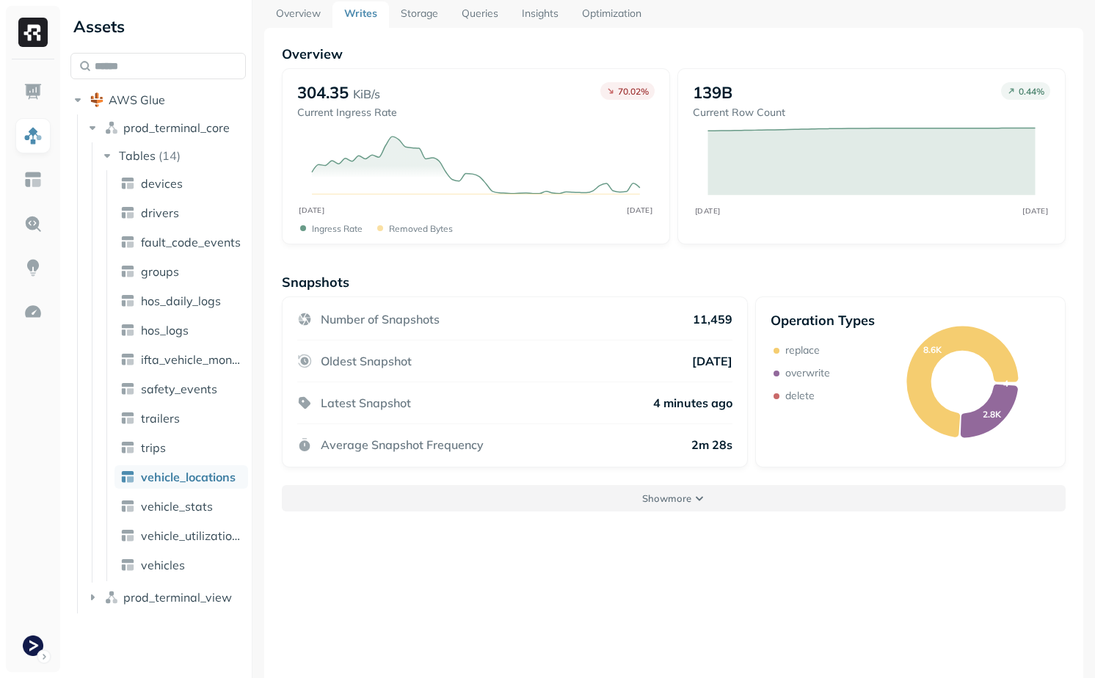
click at [646, 499] on p "Show more" at bounding box center [666, 499] width 49 height 14
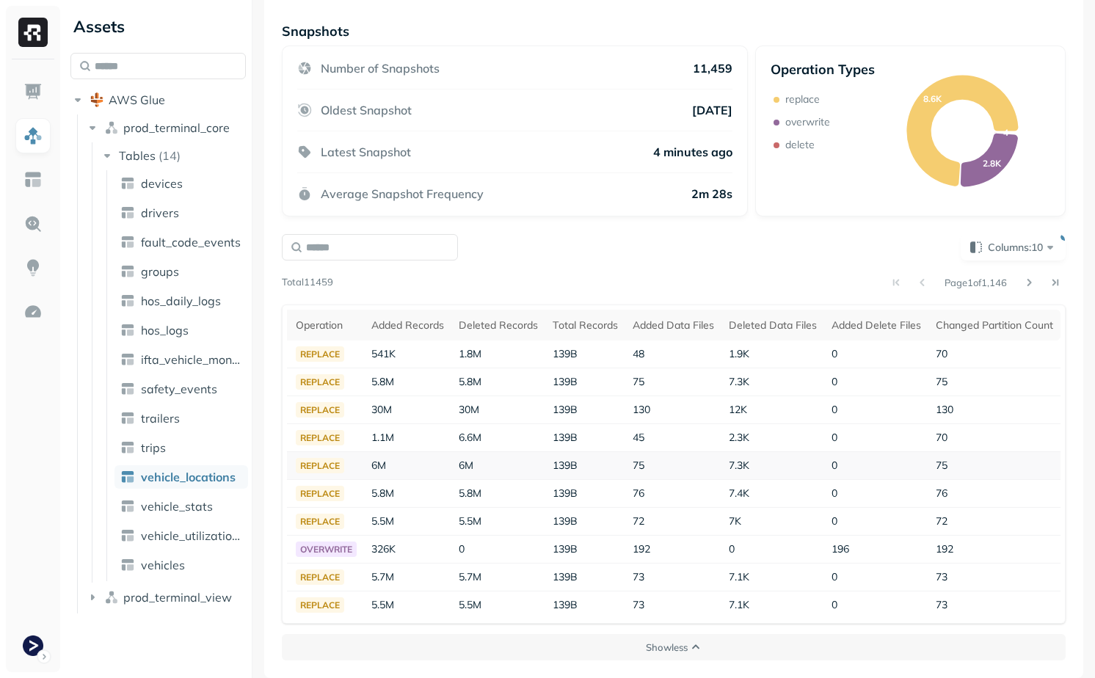
scroll to position [0, 229]
click at [944, 412] on span "130" at bounding box center [945, 409] width 18 height 13
click at [941, 388] on td "75" at bounding box center [994, 382] width 132 height 28
click at [940, 439] on span "70" at bounding box center [942, 437] width 12 height 13
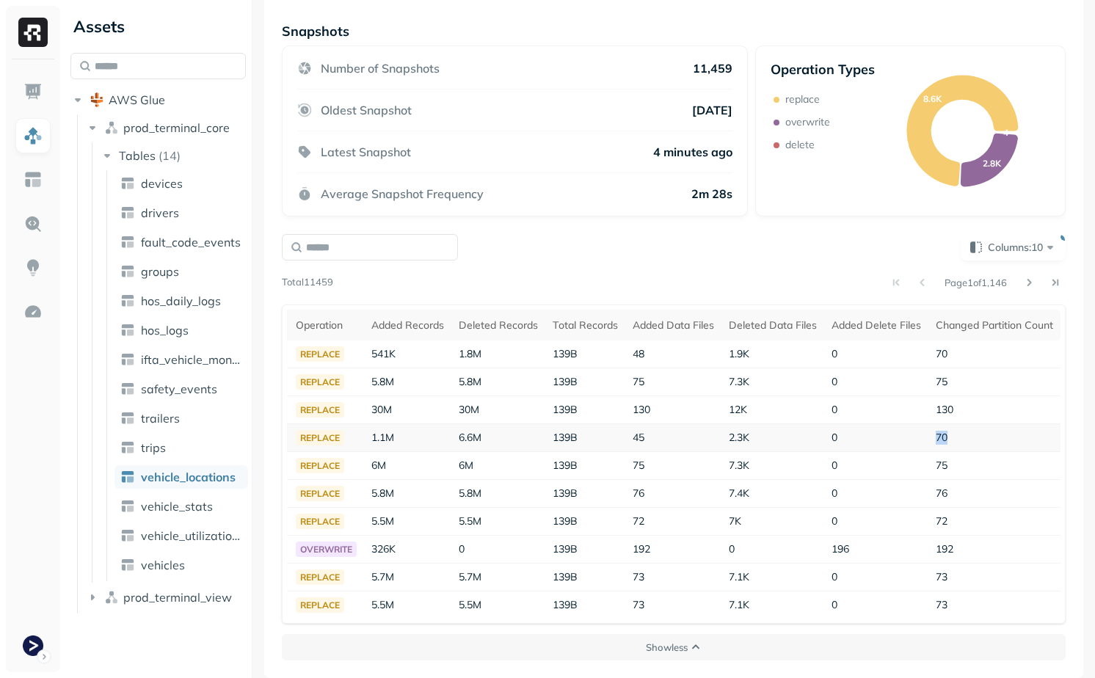
click at [940, 439] on span "70" at bounding box center [942, 437] width 12 height 13
click at [980, 454] on td "75" at bounding box center [994, 466] width 132 height 28
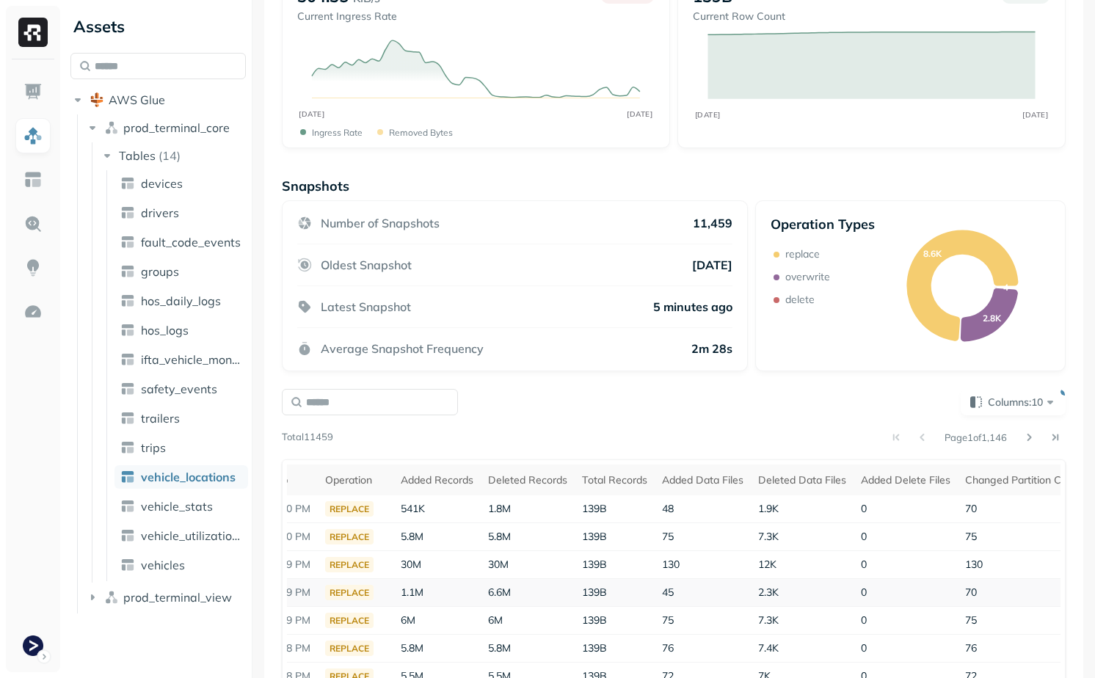
scroll to position [0, 0]
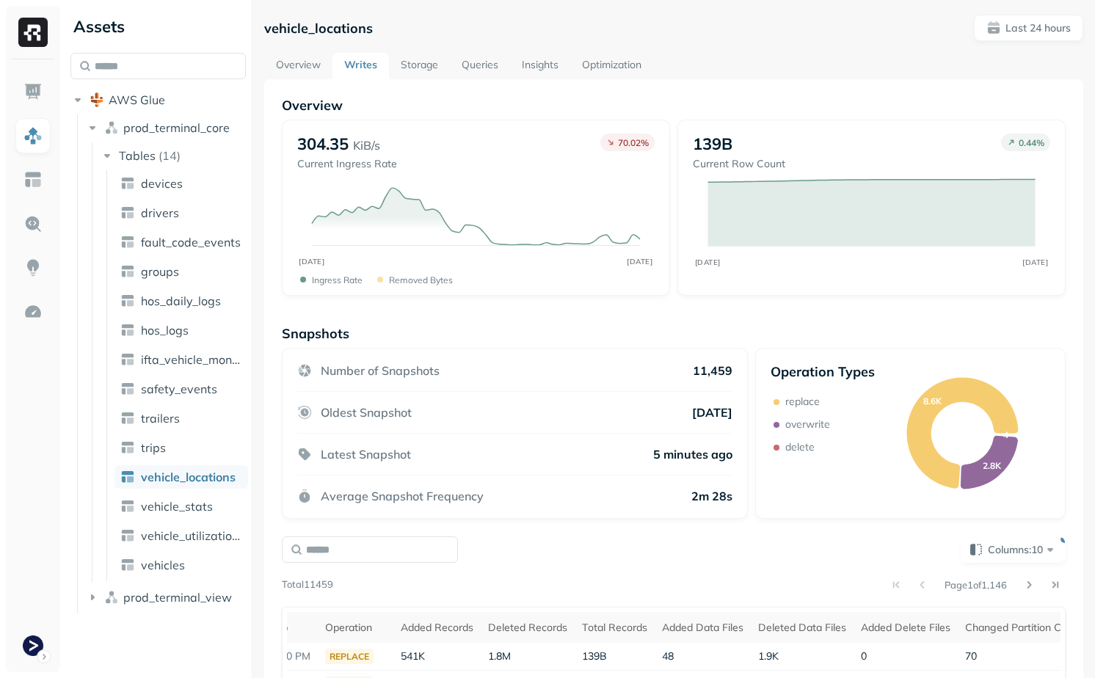
click at [400, 65] on link "Storage" at bounding box center [419, 66] width 61 height 26
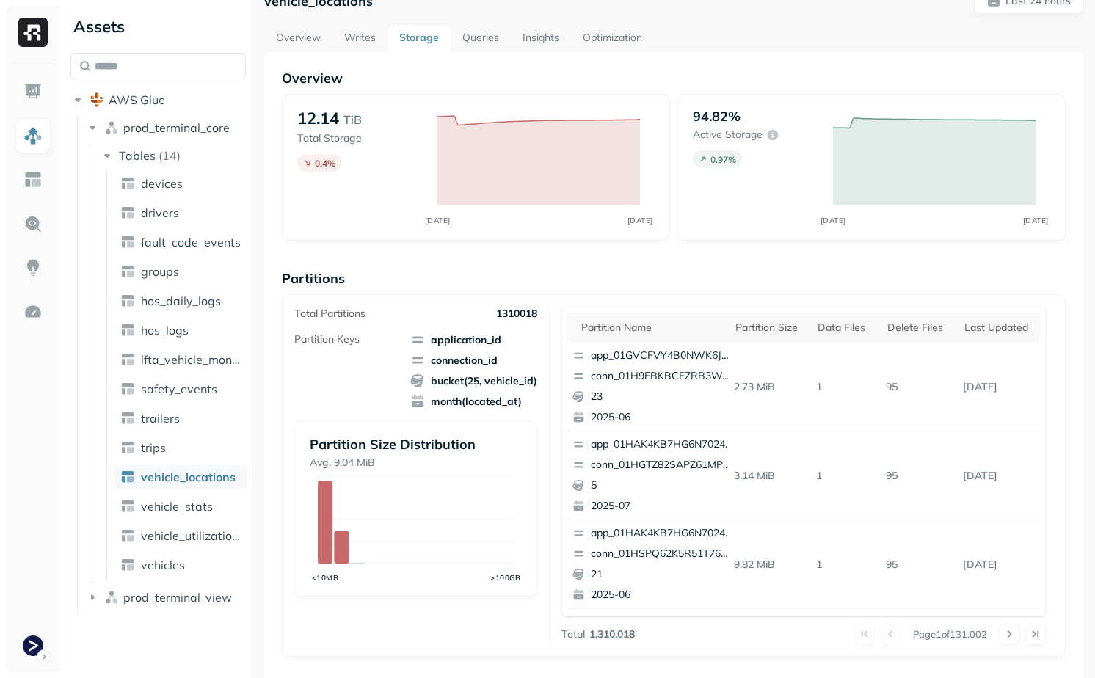
scroll to position [41, 0]
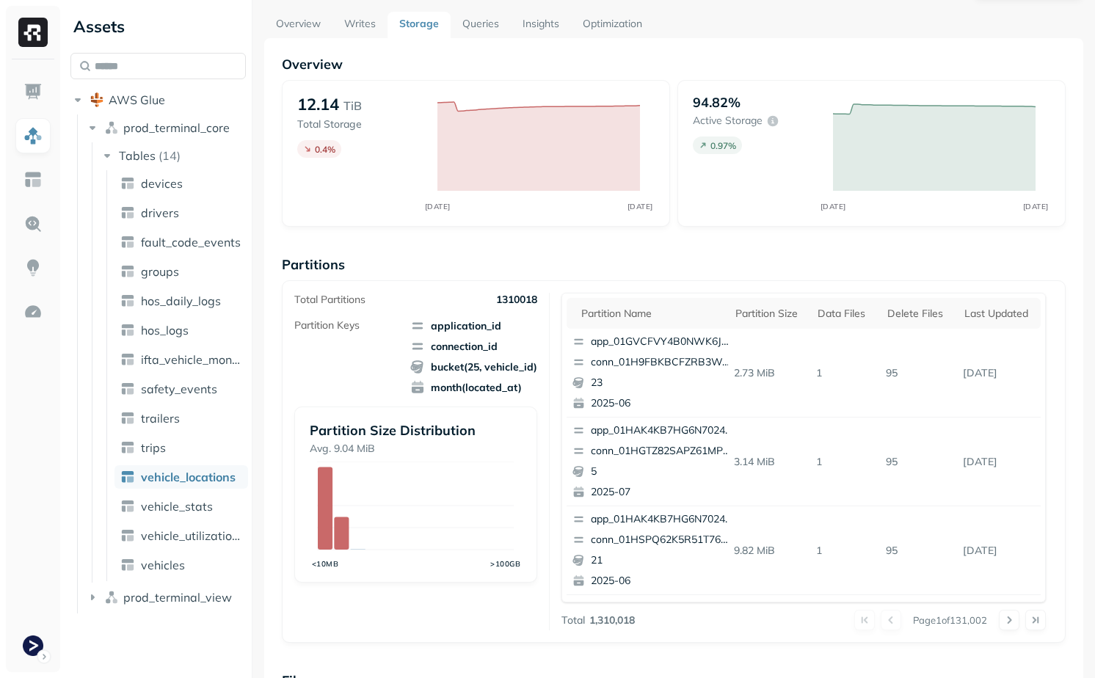
click at [508, 303] on p "1310018" at bounding box center [516, 300] width 41 height 14
click at [522, 307] on div "Total Partitions 1310018 Partition Keys application_id connection_id bucket(25,…" at bounding box center [421, 462] width 255 height 338
drag, startPoint x: 535, startPoint y: 300, endPoint x: 496, endPoint y: 300, distance: 38.9
click at [496, 300] on p "1310018" at bounding box center [516, 300] width 41 height 14
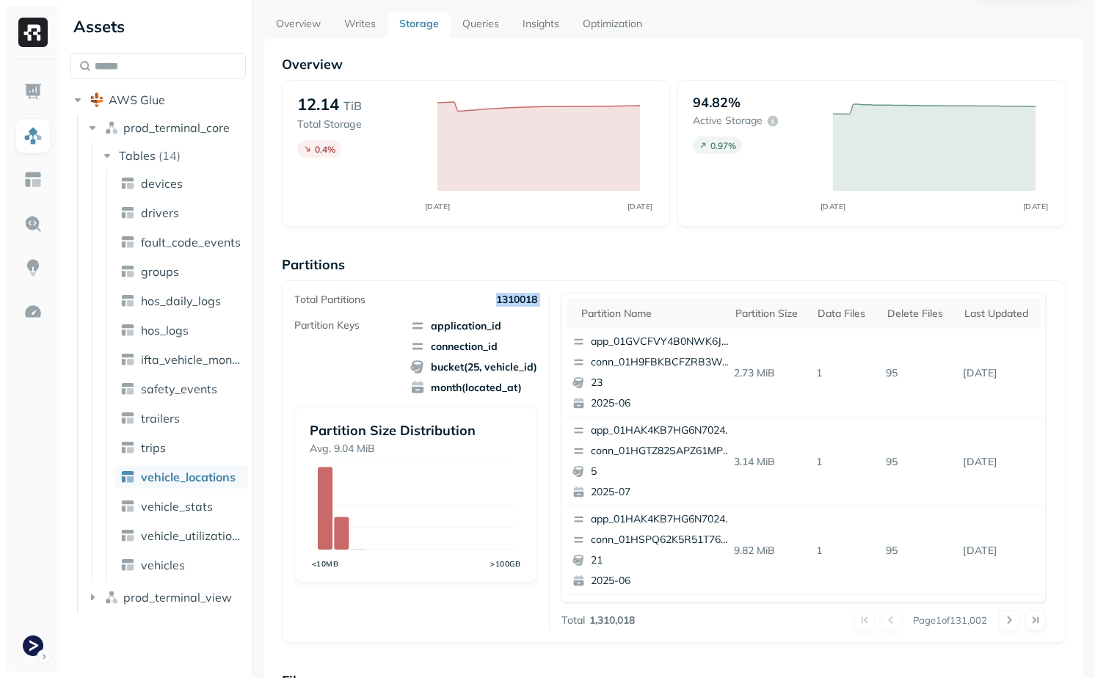
click at [496, 300] on p "1310018" at bounding box center [516, 300] width 41 height 14
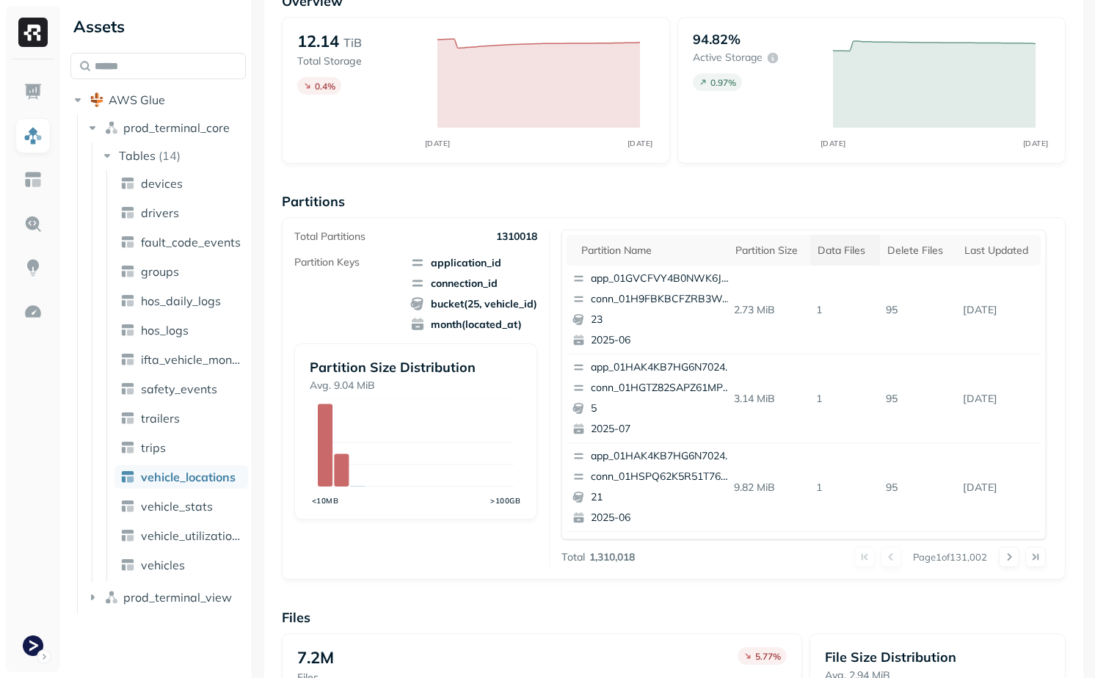
click at [820, 251] on div "Data Files" at bounding box center [844, 251] width 55 height 14
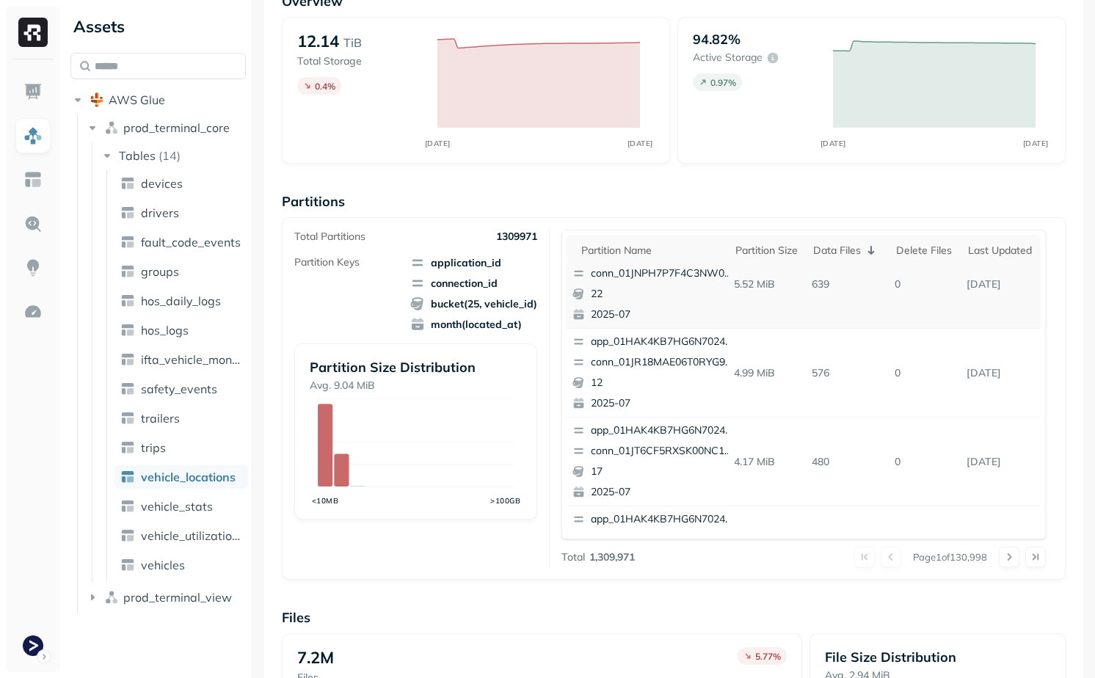
scroll to position [123, 0]
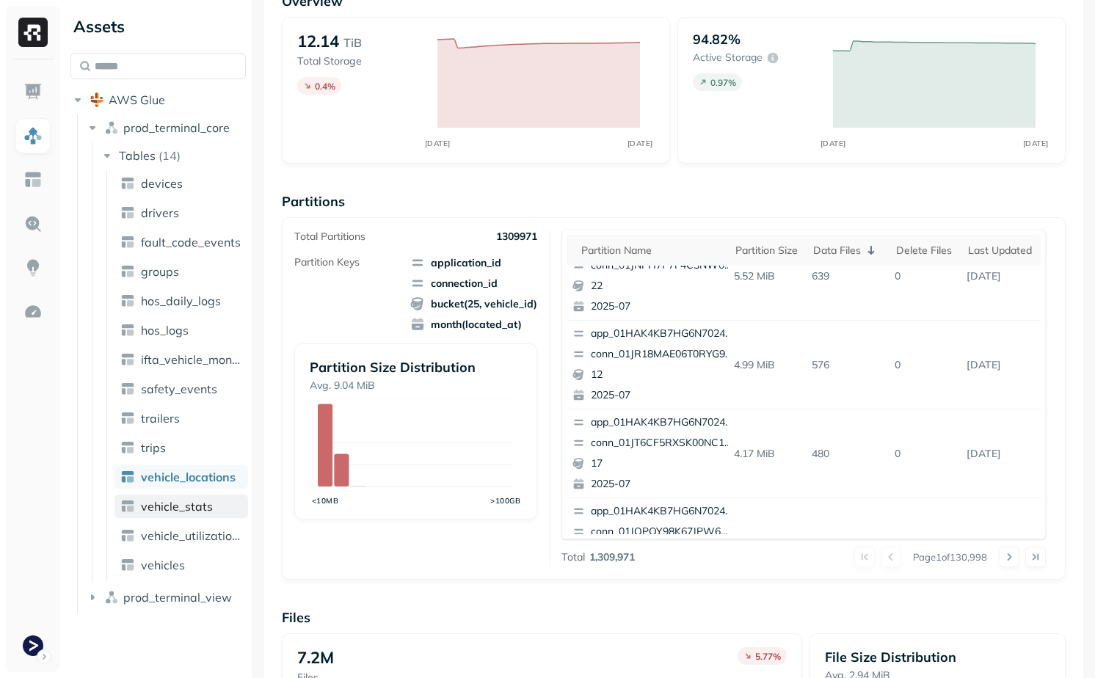
click at [196, 502] on span "vehicle_stats" at bounding box center [177, 506] width 72 height 15
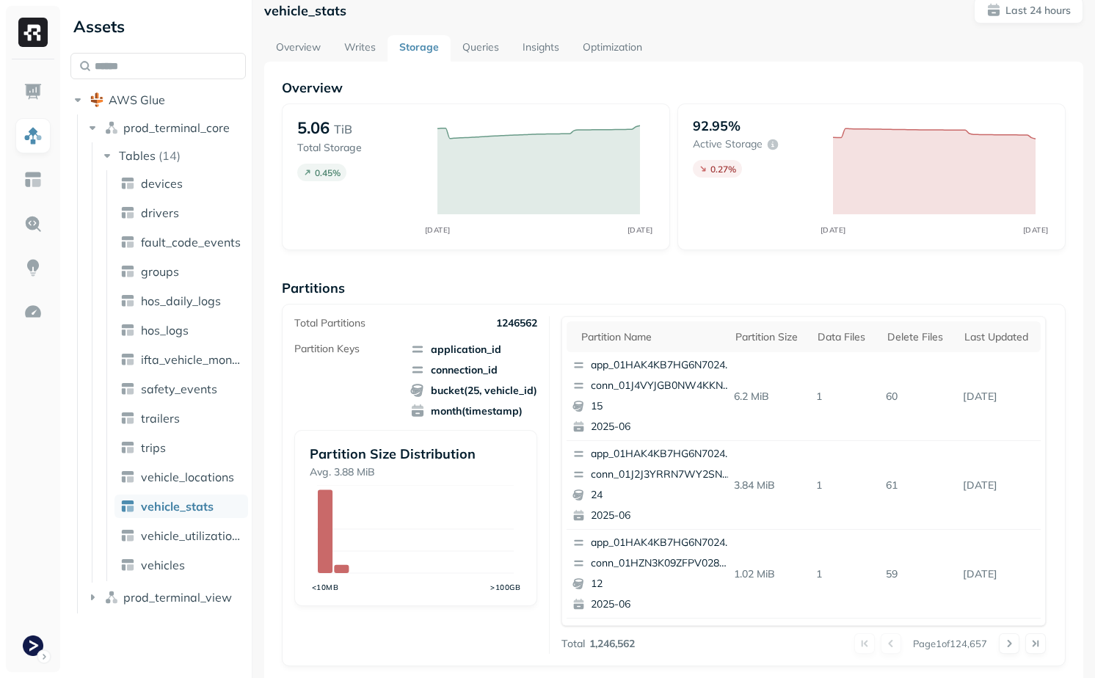
scroll to position [444, 0]
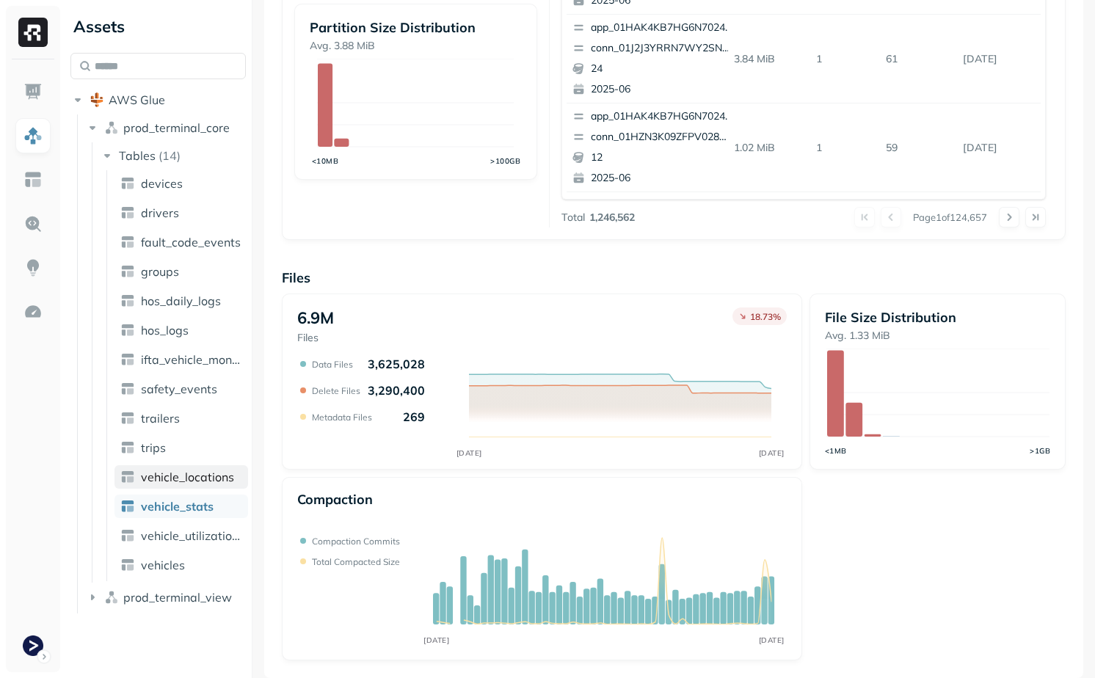
click at [171, 478] on span "vehicle_locations" at bounding box center [187, 477] width 93 height 15
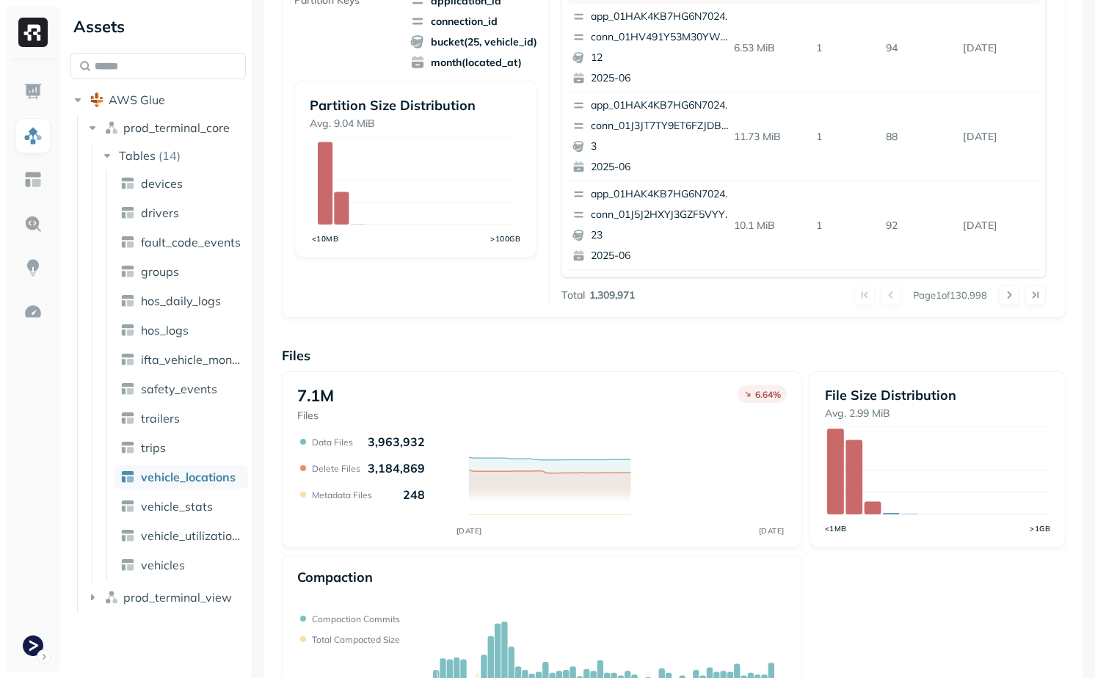
scroll to position [367, 0]
